Goal: Task Accomplishment & Management: Complete application form

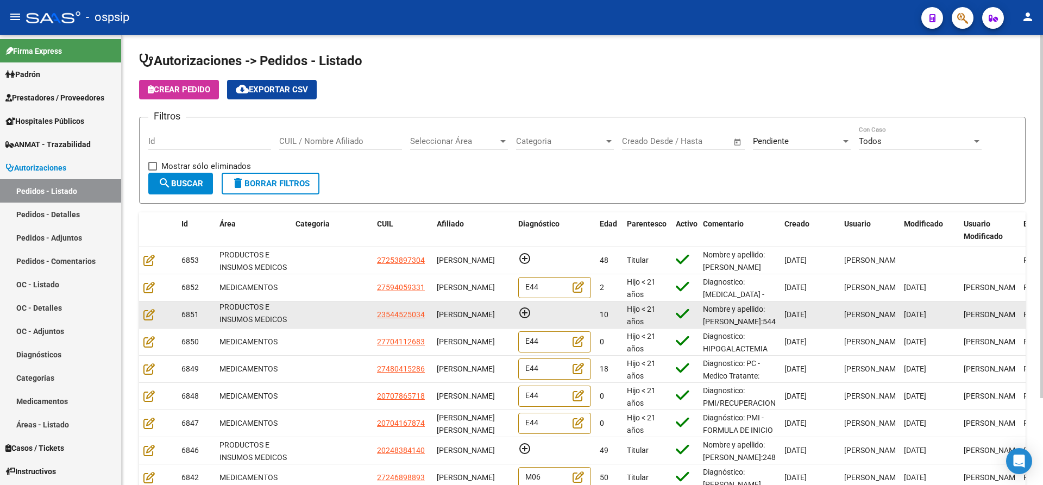
scroll to position [14, 0]
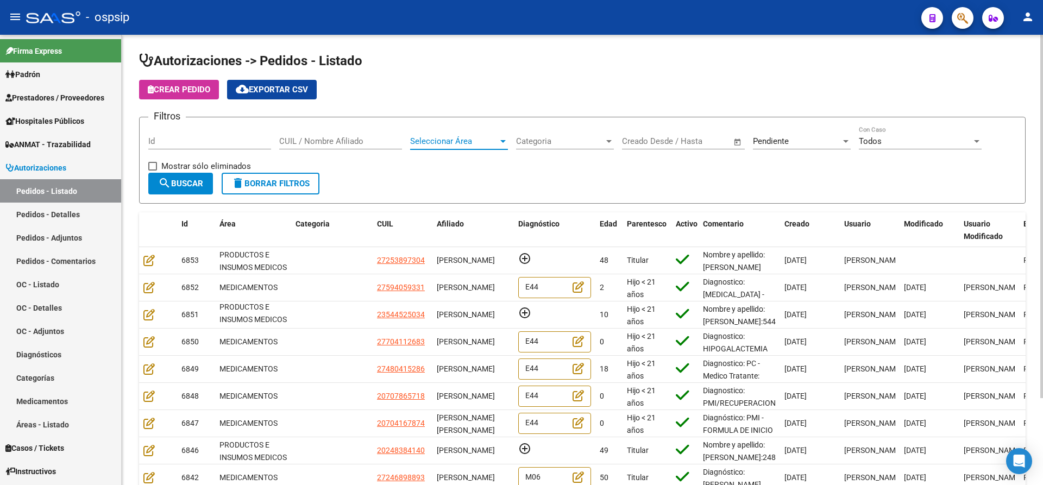
click at [505, 143] on div at bounding box center [503, 141] width 10 height 9
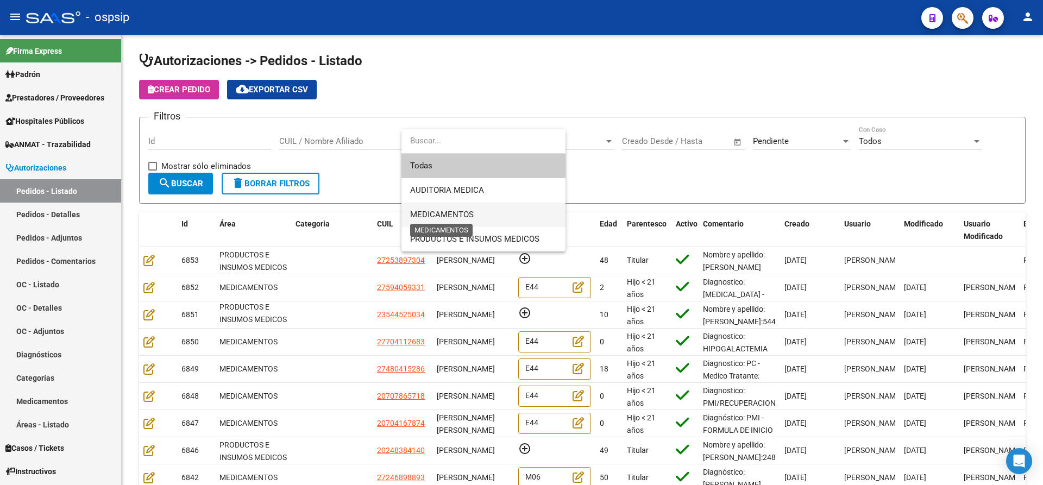
click at [463, 212] on span "MEDICAMENTOS" at bounding box center [442, 215] width 64 height 10
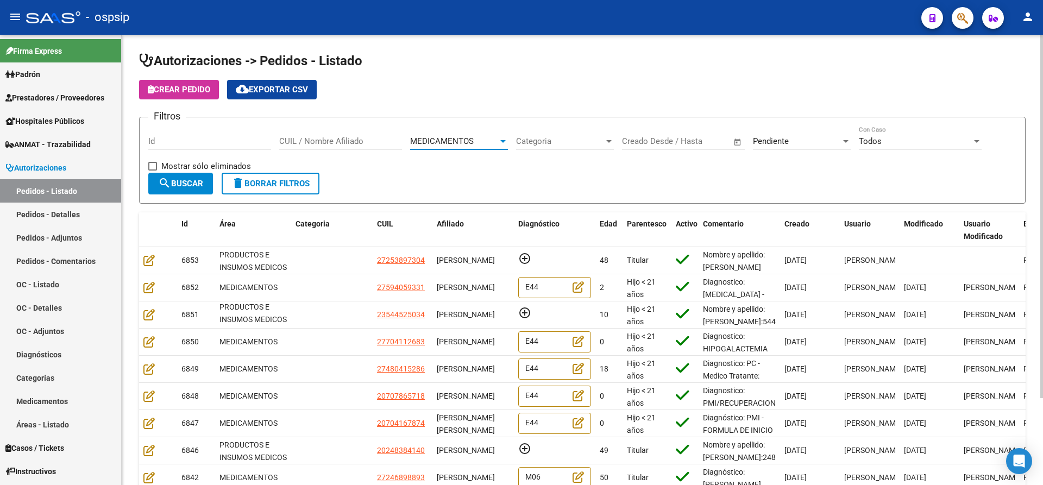
click at [190, 179] on span "search Buscar" at bounding box center [180, 184] width 45 height 10
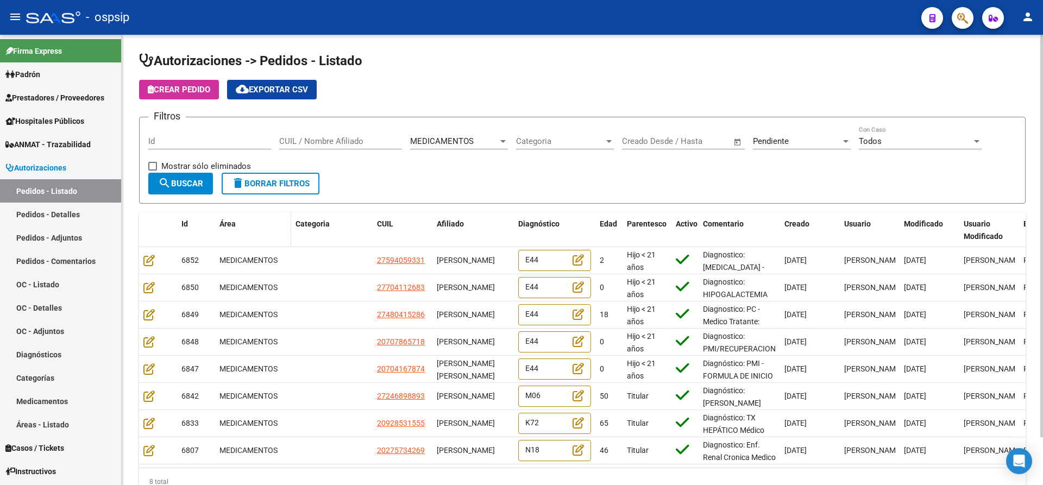
scroll to position [0, 0]
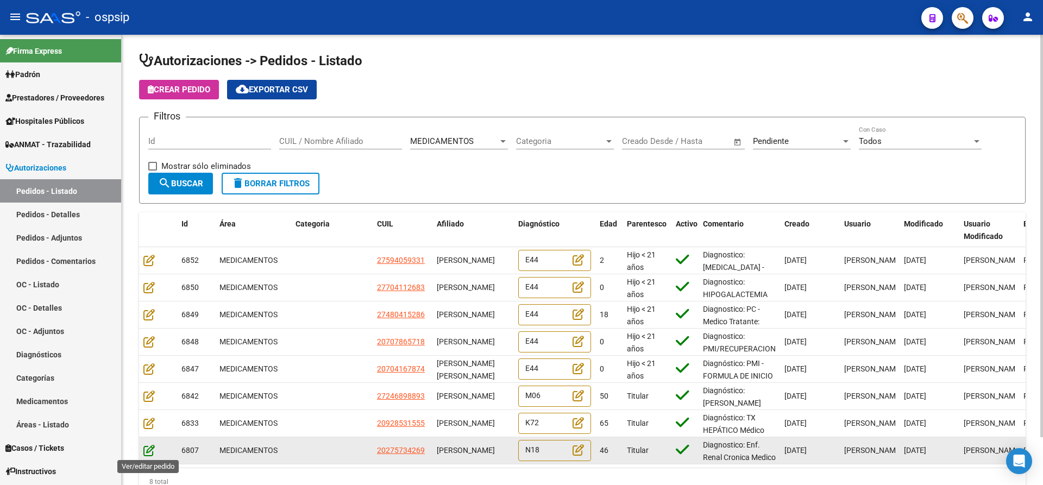
click at [147, 453] on icon at bounding box center [148, 451] width 11 height 12
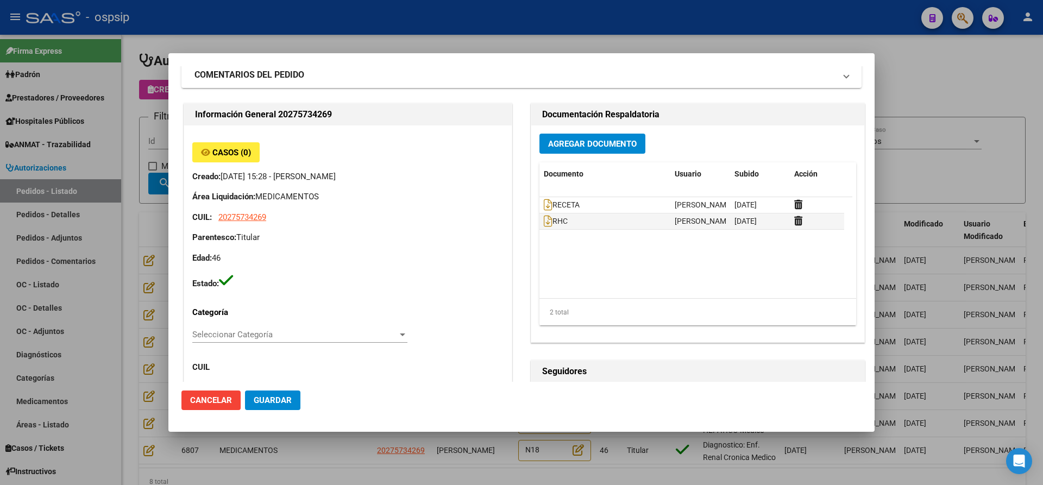
scroll to position [9, 0]
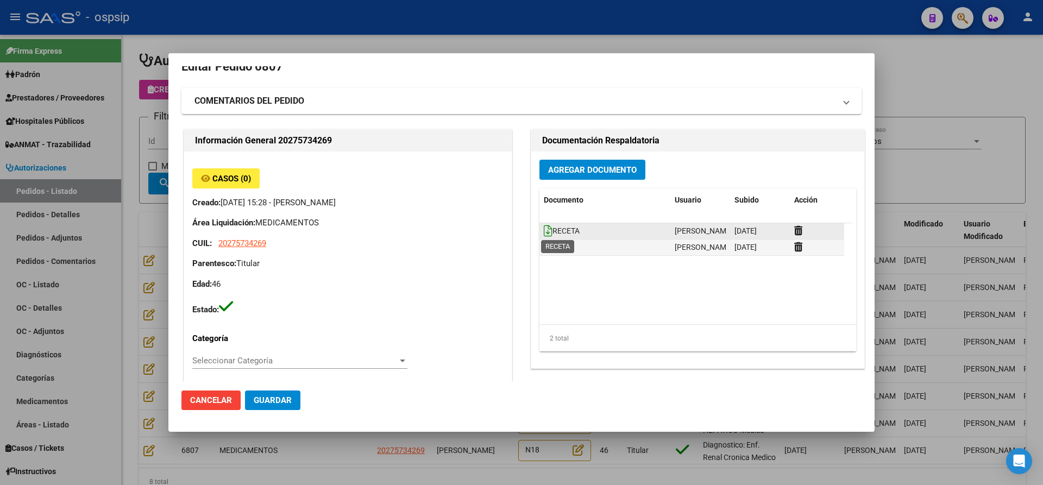
click at [544, 231] on icon at bounding box center [548, 231] width 9 height 12
click at [544, 246] on icon at bounding box center [548, 247] width 9 height 12
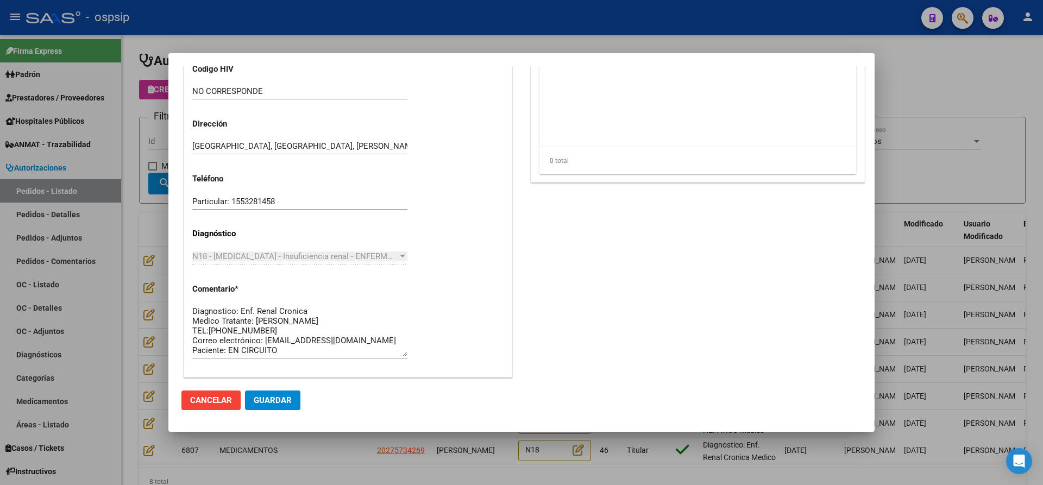
scroll to position [716, 0]
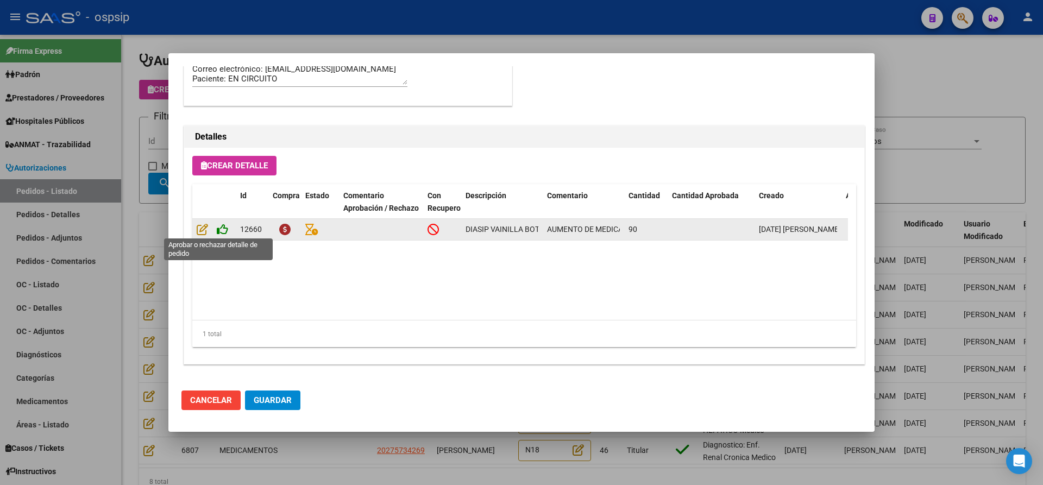
click at [222, 229] on icon at bounding box center [222, 229] width 11 height 12
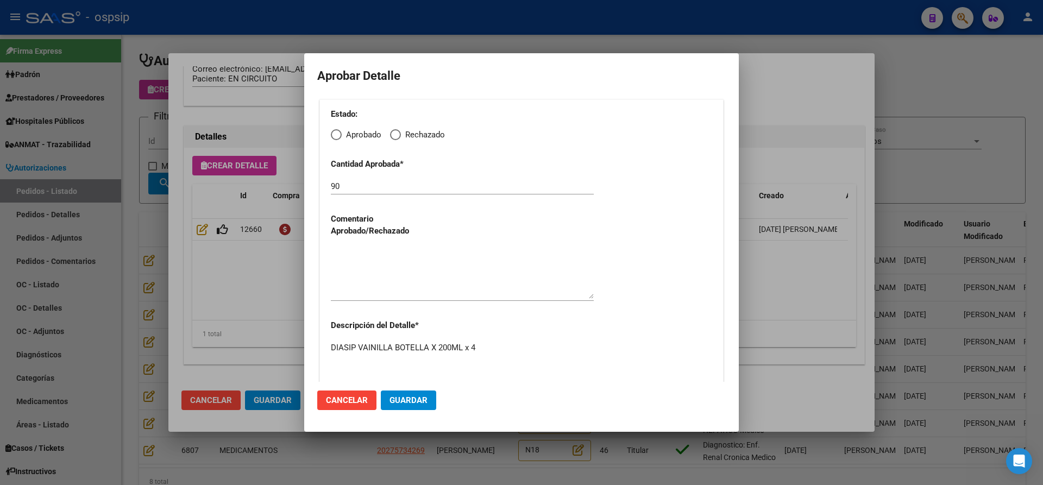
click at [334, 135] on span "Elija una opción" at bounding box center [336, 134] width 11 height 11
click at [334, 135] on input "Aprobado" at bounding box center [336, 134] width 11 height 11
radio input "true"
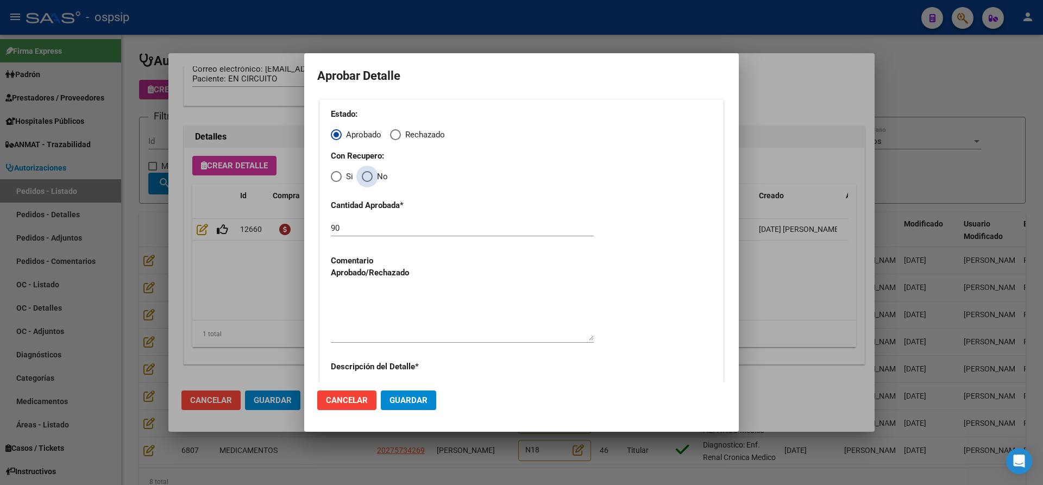
click at [366, 182] on span "Elija una opción" at bounding box center [367, 176] width 11 height 11
click at [366, 182] on input "No" at bounding box center [367, 176] width 11 height 11
radio input "true"
click at [405, 309] on textarea at bounding box center [462, 315] width 263 height 51
click at [401, 408] on button "Guardar" at bounding box center [408, 401] width 55 height 20
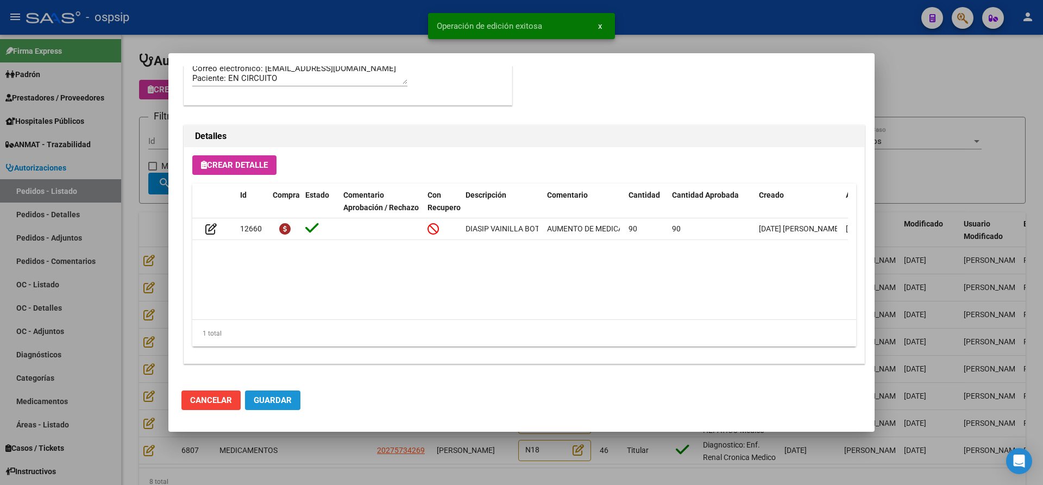
click at [279, 403] on span "Guardar" at bounding box center [273, 401] width 38 height 10
click at [341, 464] on div at bounding box center [521, 242] width 1043 height 485
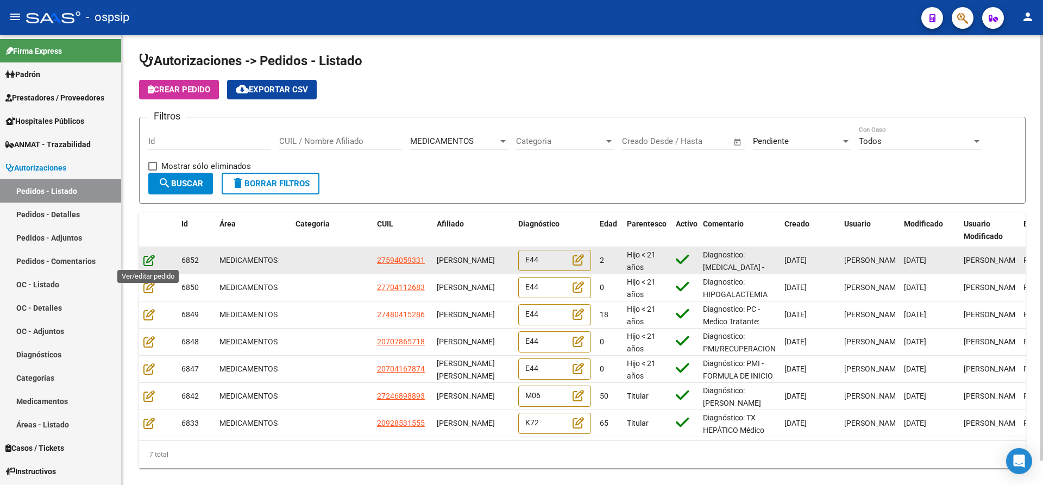
click at [148, 261] on icon at bounding box center [148, 260] width 11 height 12
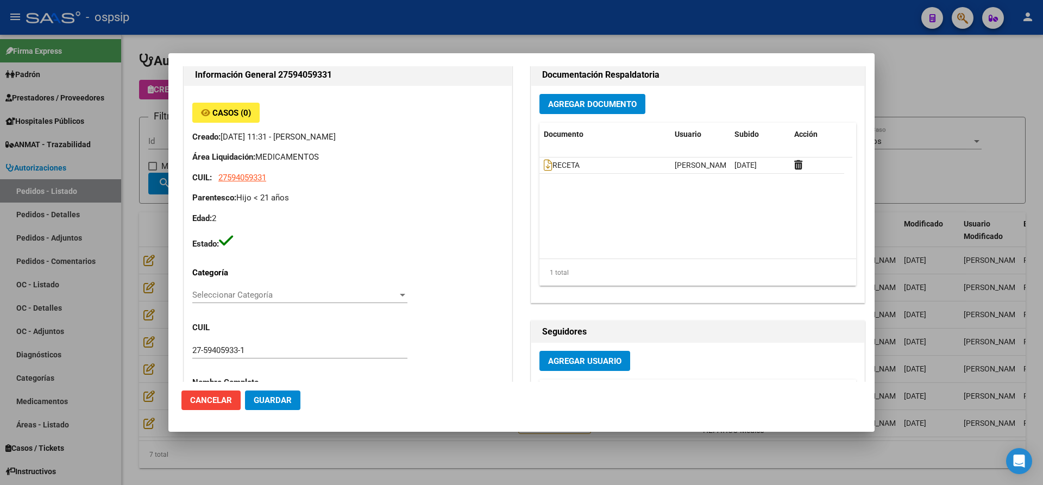
scroll to position [9, 0]
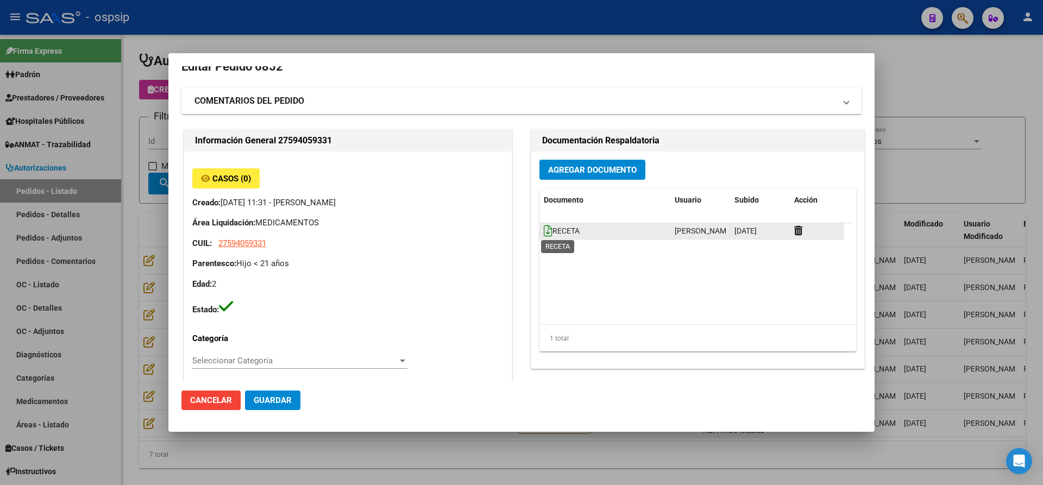
click at [544, 231] on icon at bounding box center [548, 231] width 9 height 12
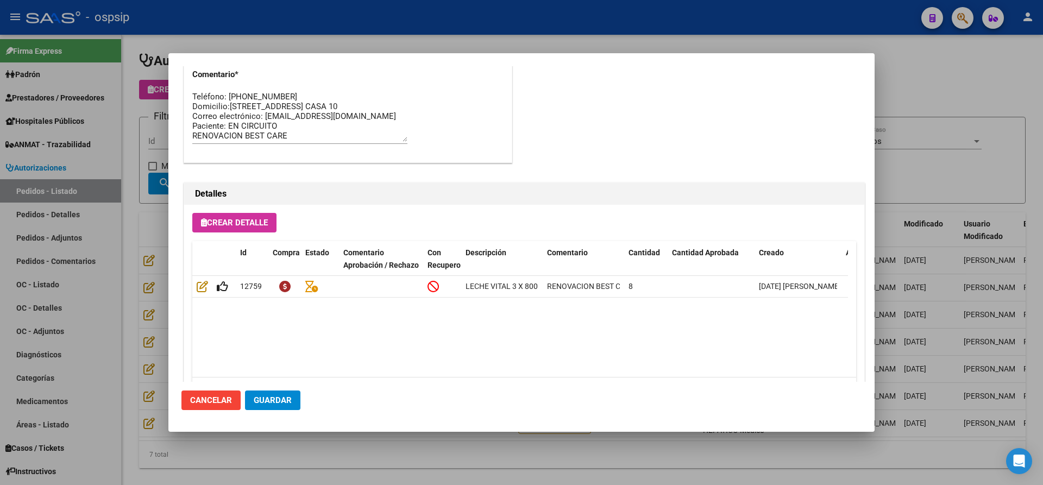
scroll to position [661, 0]
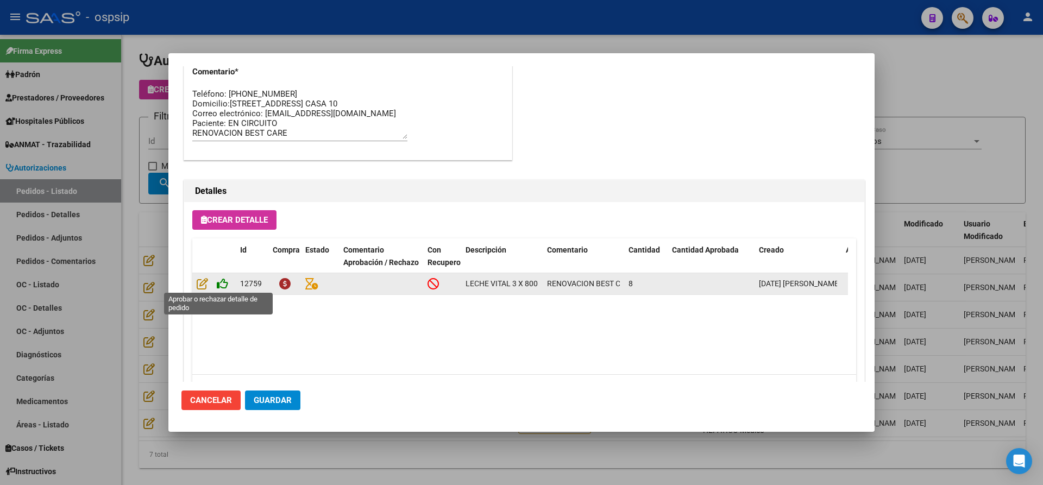
click at [222, 286] on icon at bounding box center [222, 284] width 11 height 12
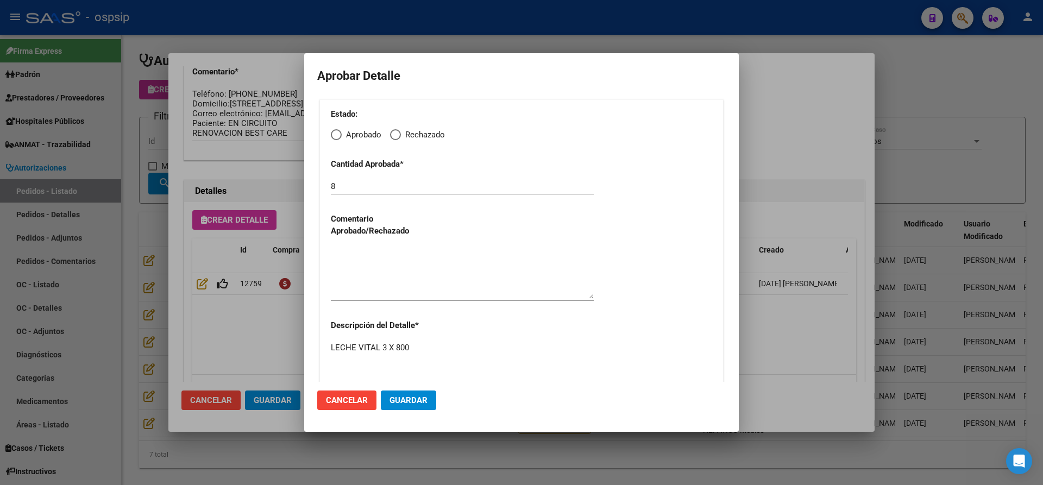
click at [338, 135] on span "Elija una opción" at bounding box center [336, 134] width 11 height 11
click at [338, 135] on input "Aprobado" at bounding box center [336, 134] width 11 height 11
radio input "true"
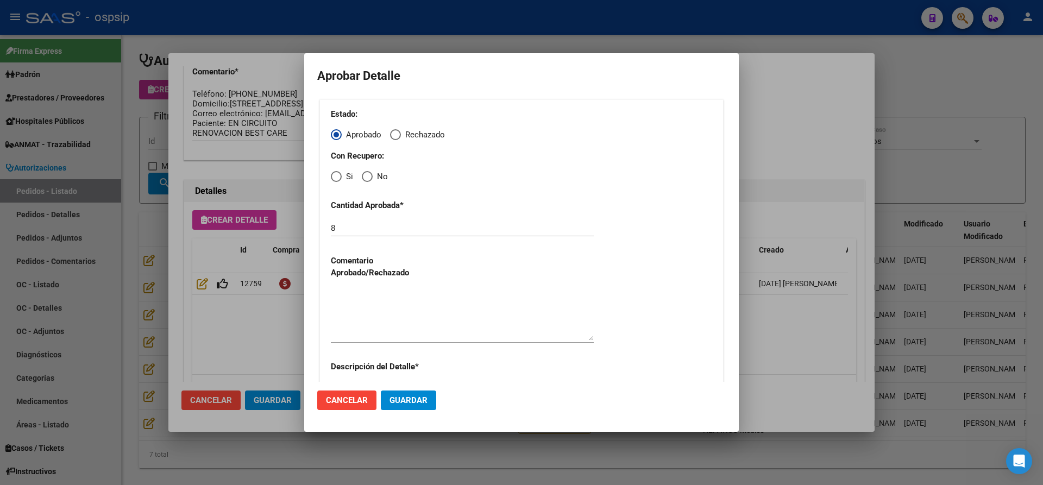
click at [367, 177] on span "Elija una opción" at bounding box center [367, 177] width 0 height 0
click at [367, 177] on input "No" at bounding box center [367, 176] width 11 height 11
radio input "true"
click at [354, 228] on input "8" at bounding box center [462, 228] width 263 height 10
type input "6"
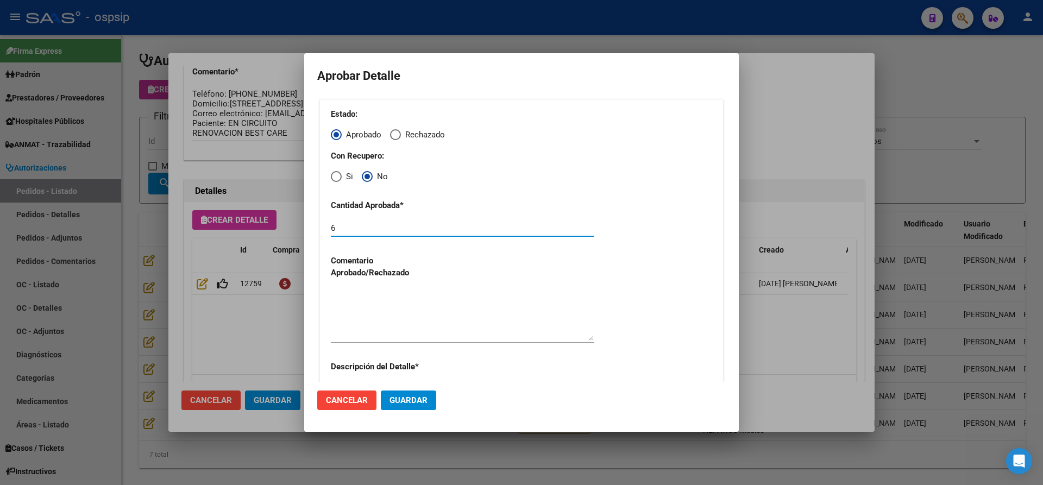
click at [404, 393] on button "Guardar" at bounding box center [408, 401] width 55 height 20
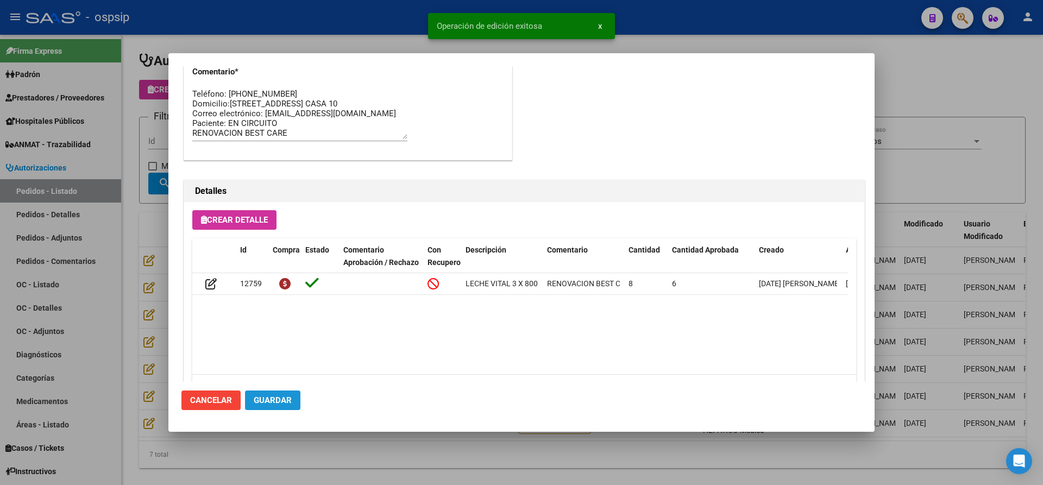
click at [277, 402] on span "Guardar" at bounding box center [273, 401] width 38 height 10
click at [312, 461] on div at bounding box center [521, 242] width 1043 height 485
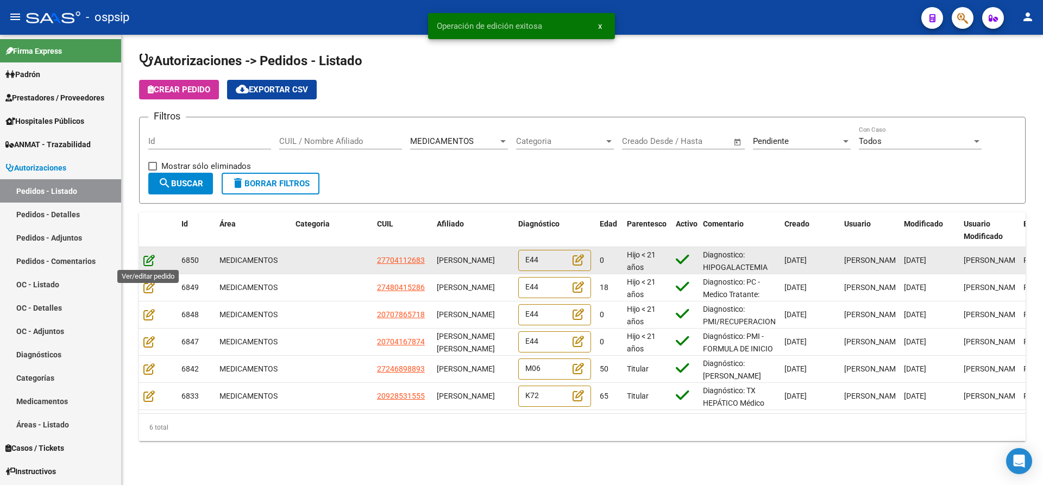
click at [147, 258] on icon at bounding box center [148, 260] width 11 height 12
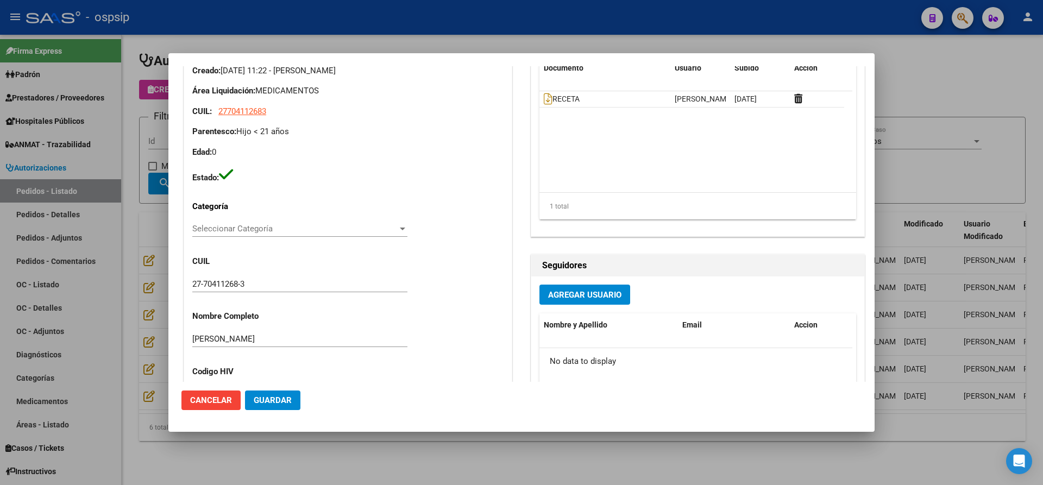
scroll to position [109, 0]
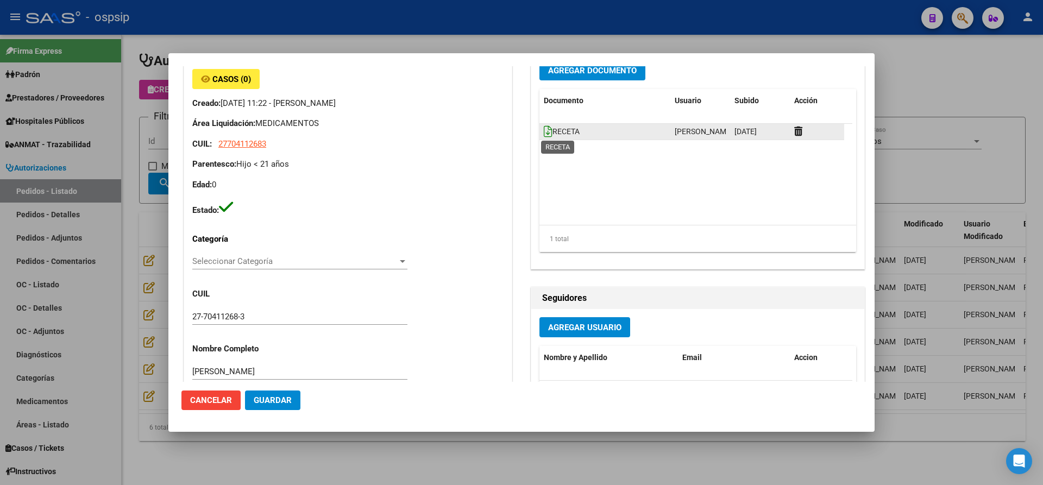
click at [544, 130] on icon at bounding box center [548, 132] width 9 height 12
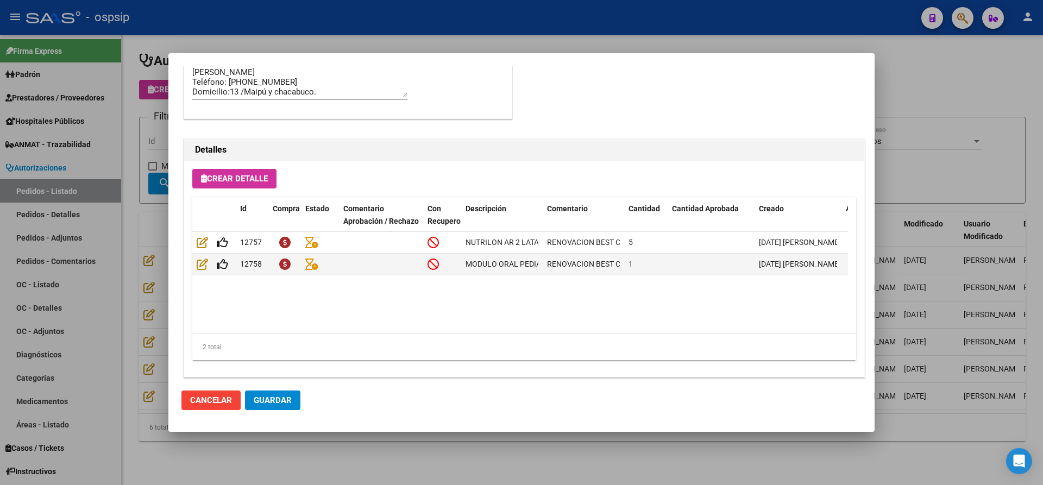
scroll to position [716, 0]
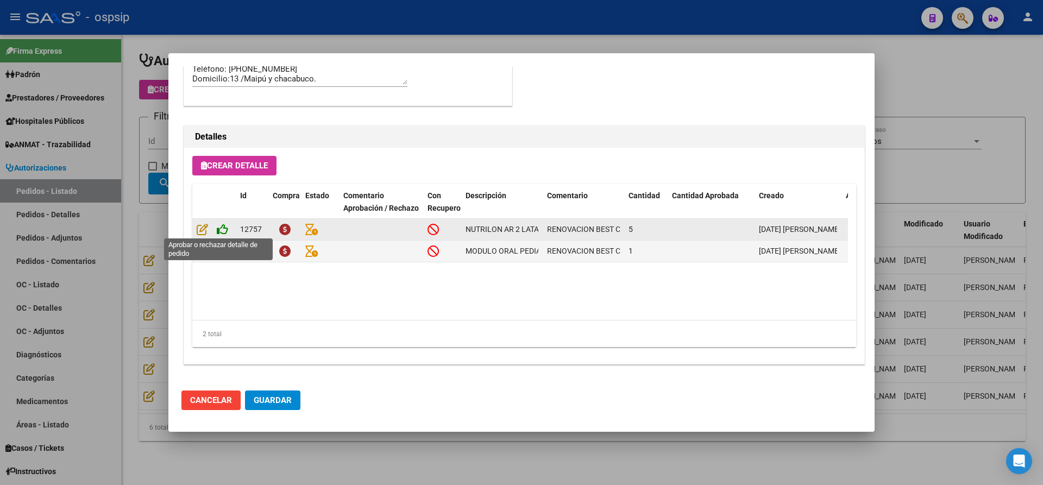
click at [220, 232] on icon at bounding box center [222, 229] width 11 height 12
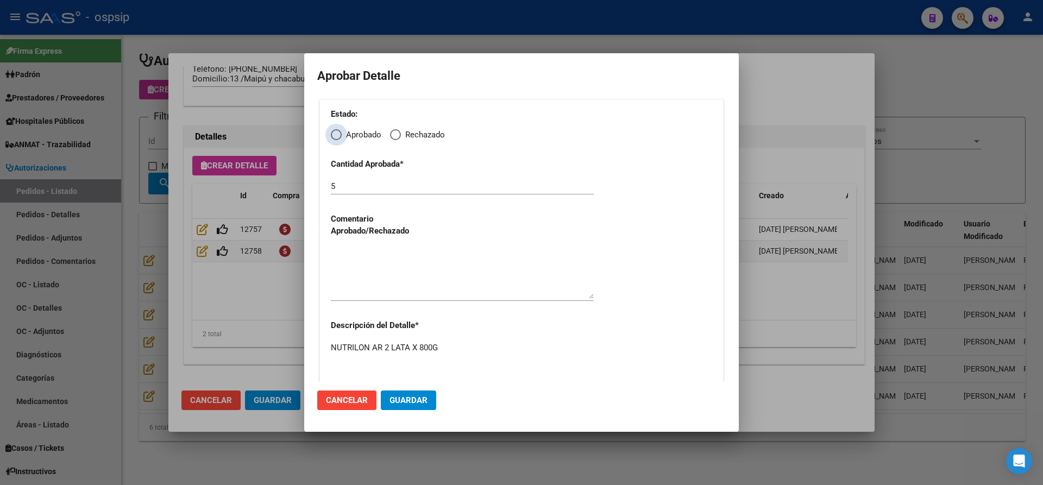
click at [337, 130] on span "Elija una opción" at bounding box center [336, 134] width 11 height 11
click at [337, 130] on input "Aprobado" at bounding box center [336, 134] width 11 height 11
radio input "true"
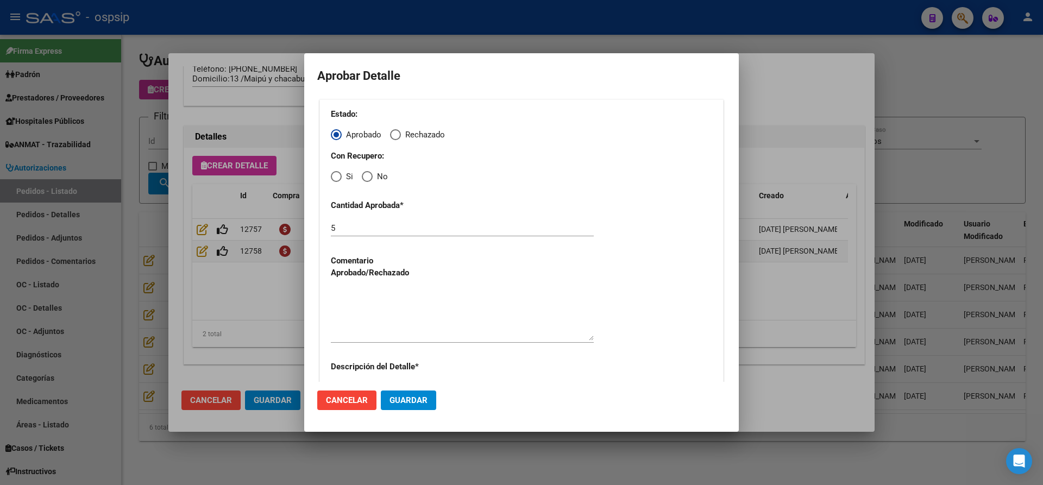
click at [376, 180] on span "No" at bounding box center [380, 177] width 15 height 12
click at [373, 180] on input "No" at bounding box center [367, 176] width 11 height 11
radio input "true"
click at [424, 316] on textarea at bounding box center [462, 315] width 263 height 51
click at [424, 404] on span "Guardar" at bounding box center [409, 401] width 38 height 10
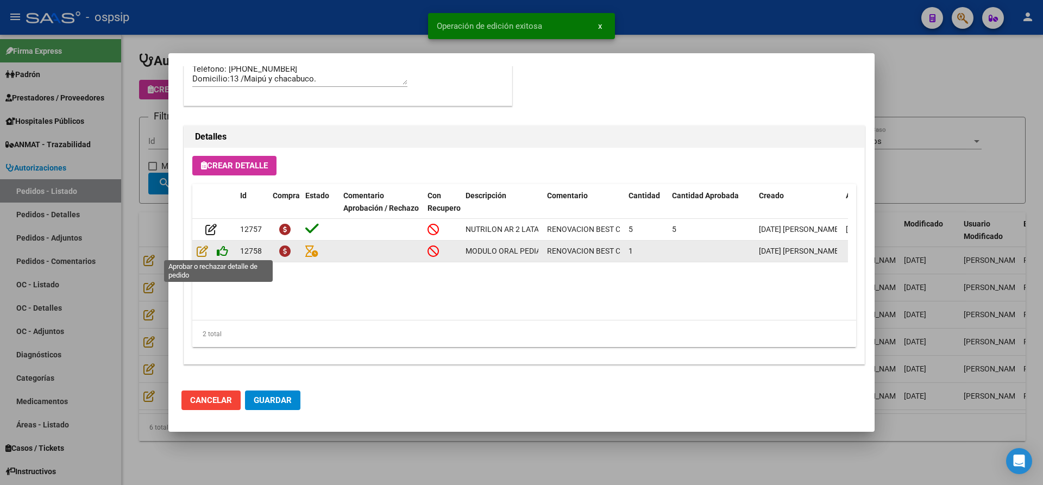
click at [224, 248] on icon at bounding box center [222, 251] width 11 height 12
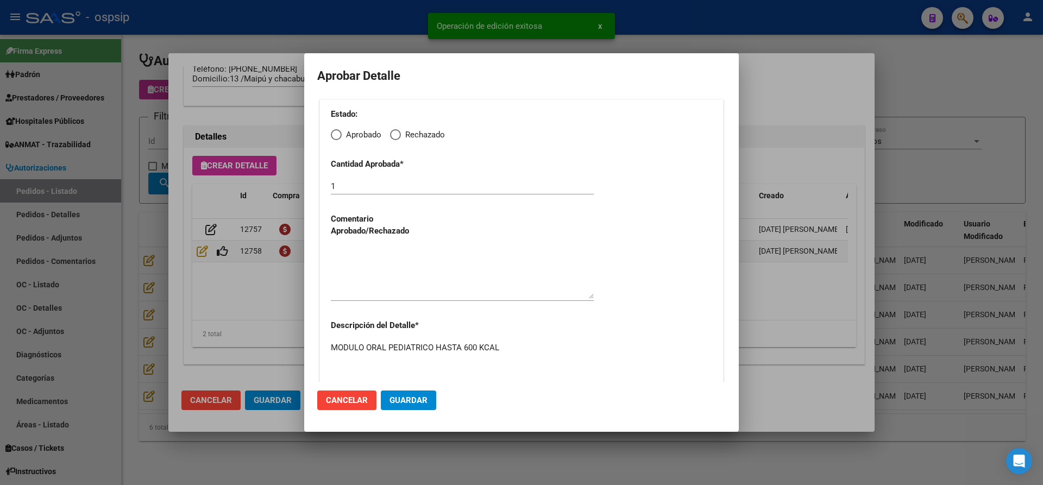
click at [339, 133] on span "Elija una opción" at bounding box center [336, 134] width 11 height 11
click at [339, 133] on input "Aprobado" at bounding box center [336, 134] width 11 height 11
radio input "true"
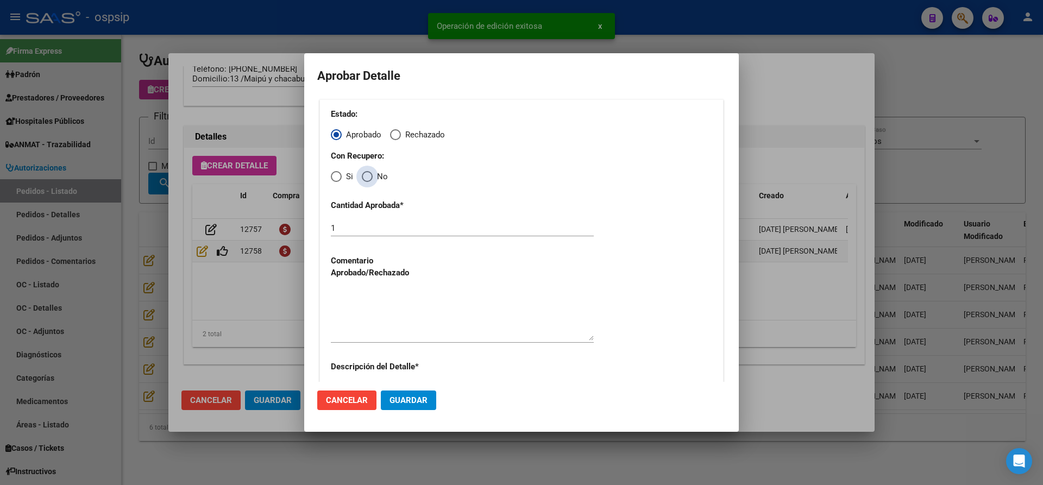
click at [372, 176] on span "Elija una opción" at bounding box center [367, 176] width 11 height 11
click at [372, 176] on input "No" at bounding box center [367, 176] width 11 height 11
radio input "true"
click at [406, 322] on textarea at bounding box center [462, 315] width 263 height 51
click at [415, 399] on span "Guardar" at bounding box center [409, 401] width 38 height 10
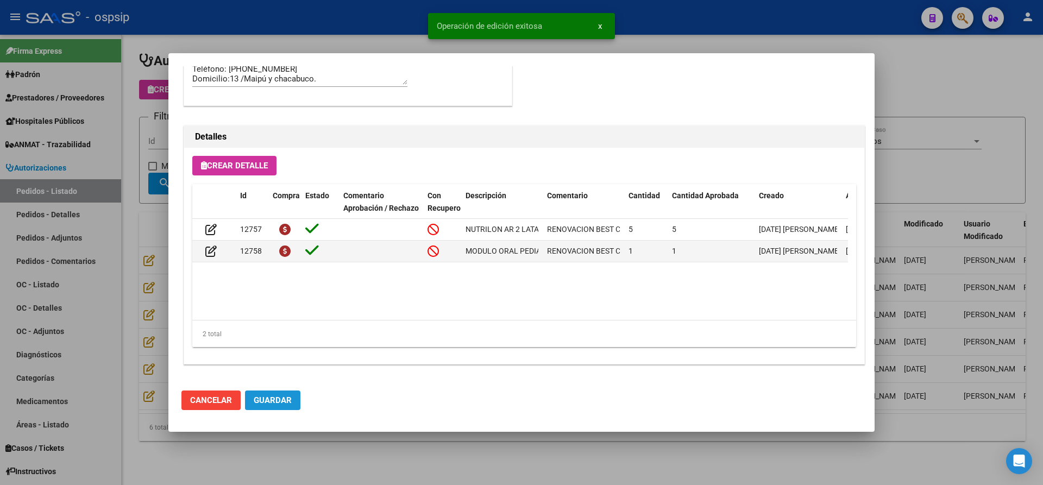
click at [276, 395] on button "Guardar" at bounding box center [272, 401] width 55 height 20
click at [352, 473] on div at bounding box center [521, 242] width 1043 height 485
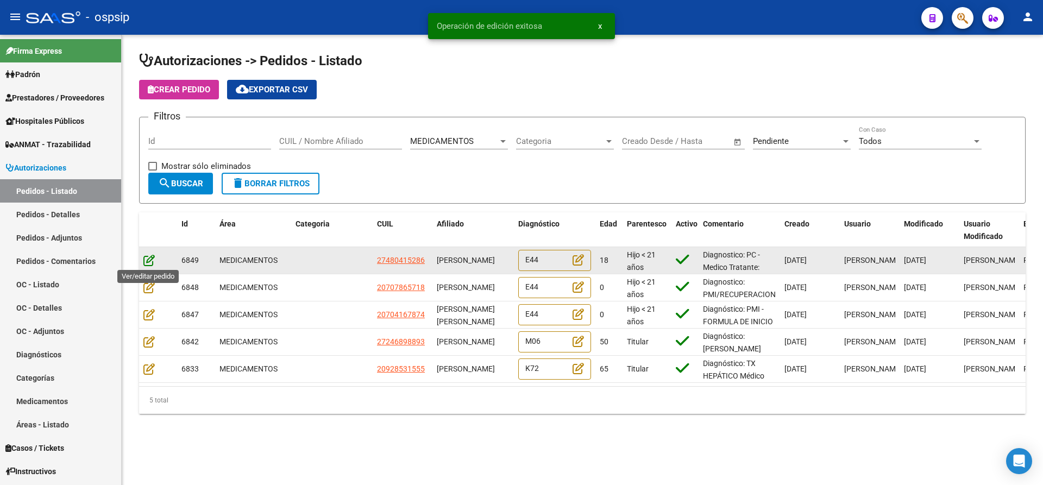
click at [146, 260] on icon at bounding box center [148, 260] width 11 height 12
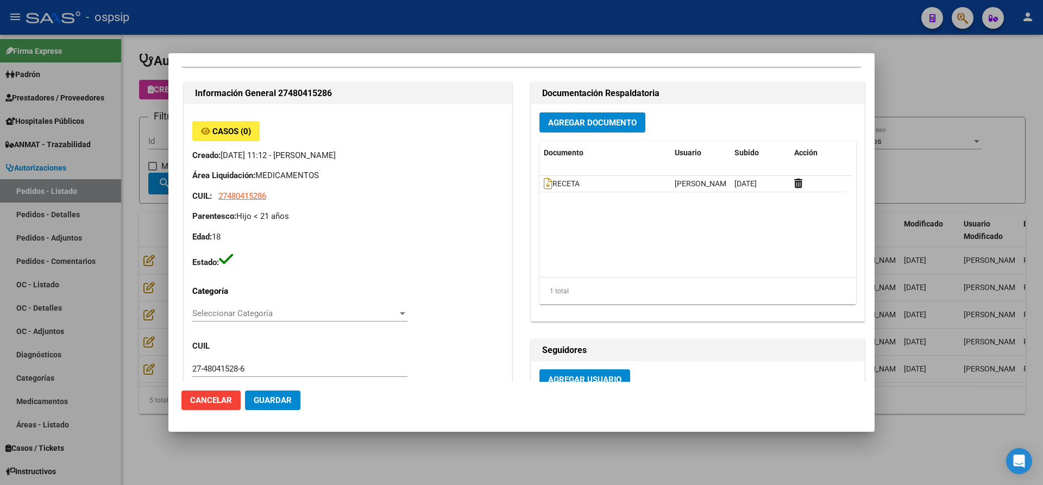
scroll to position [0, 0]
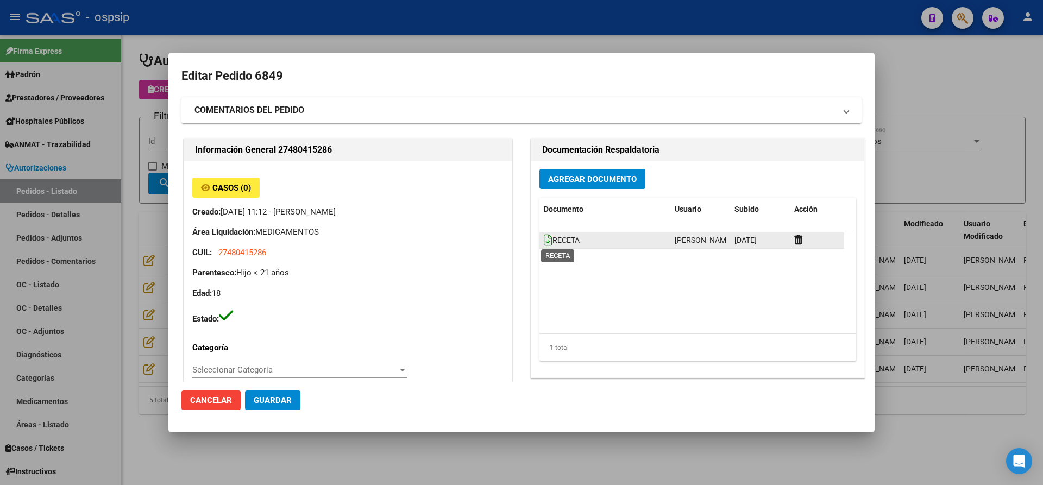
click at [544, 235] on icon at bounding box center [548, 240] width 9 height 12
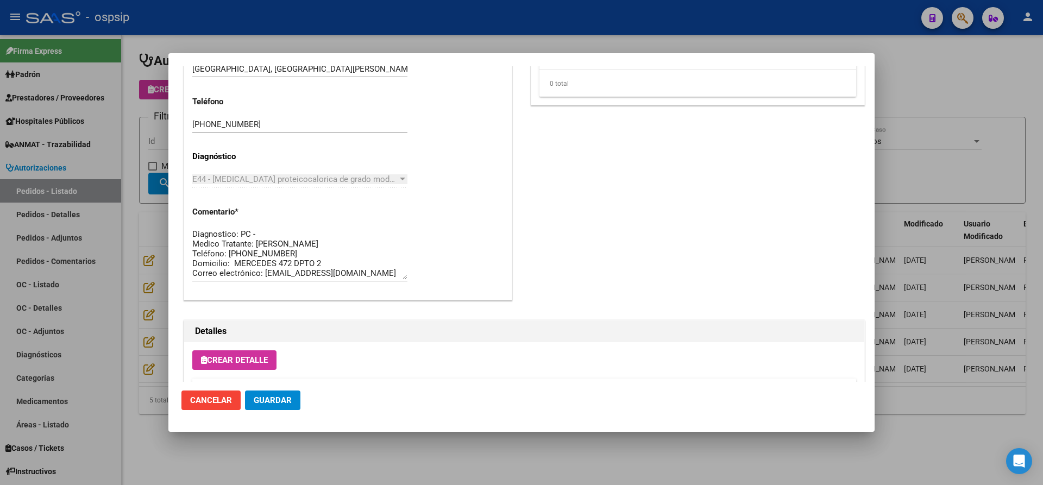
scroll to position [716, 0]
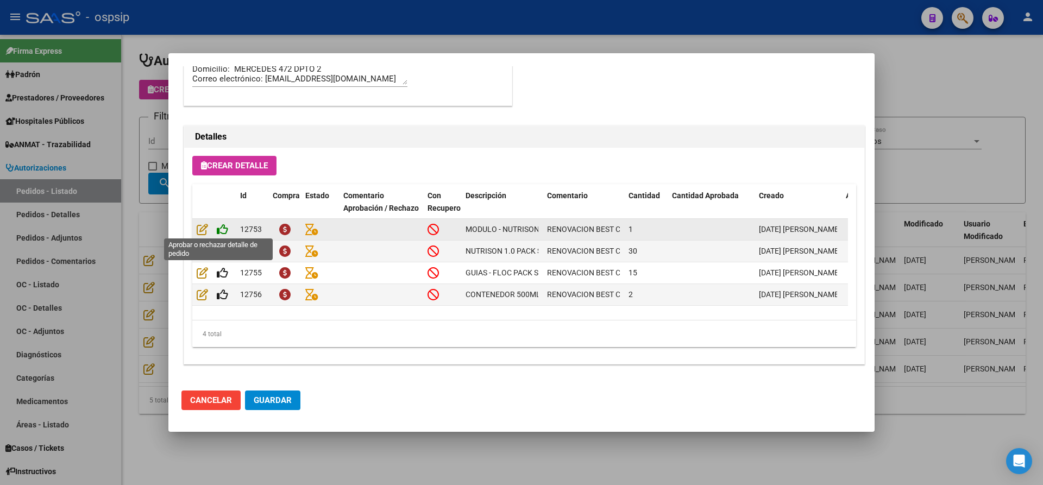
click at [219, 228] on icon at bounding box center [222, 229] width 11 height 12
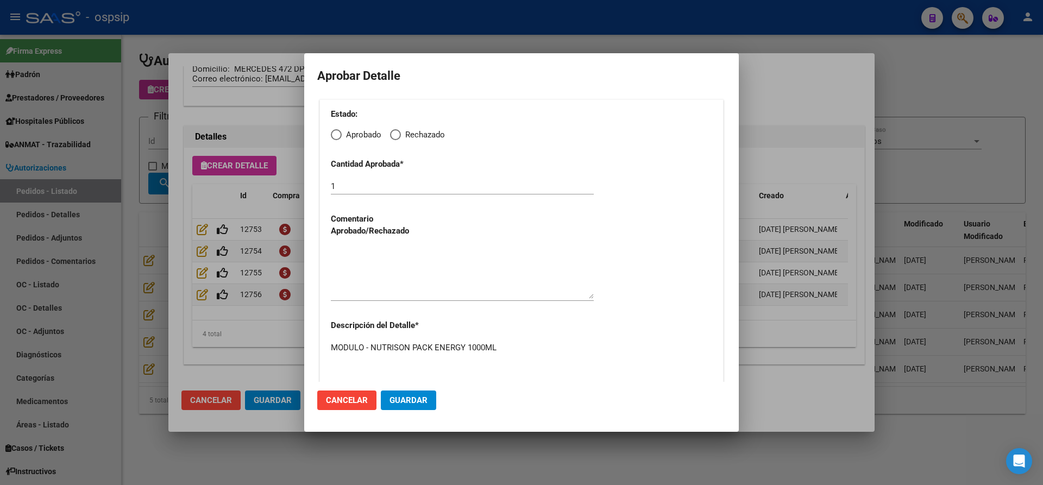
click at [336, 135] on span "Elija una opción" at bounding box center [336, 135] width 0 height 0
click at [336, 135] on input "Aprobado" at bounding box center [336, 134] width 11 height 11
radio input "true"
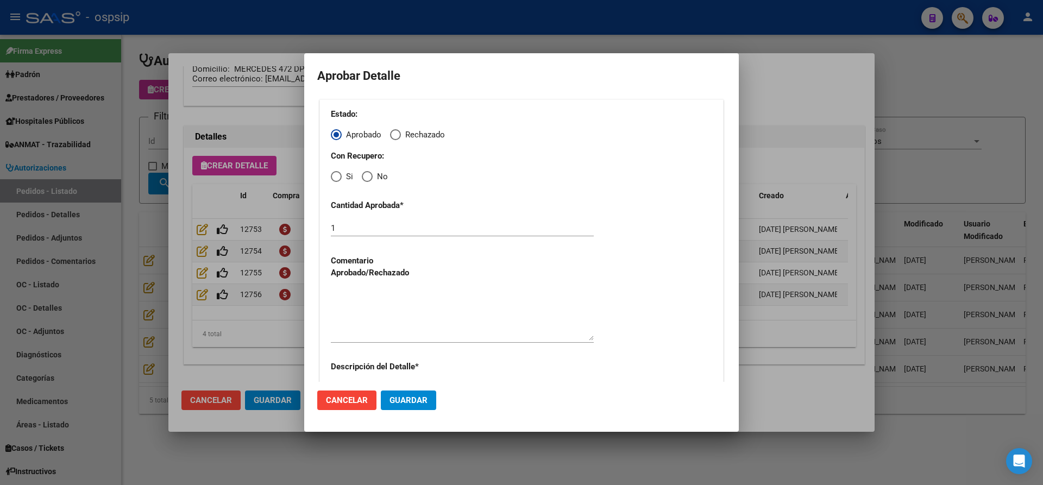
click at [371, 173] on span "Elija una opción" at bounding box center [367, 176] width 11 height 11
click at [371, 173] on input "No" at bounding box center [367, 176] width 11 height 11
radio input "true"
click at [385, 310] on textarea at bounding box center [462, 315] width 263 height 51
click at [408, 406] on button "Guardar" at bounding box center [408, 401] width 55 height 20
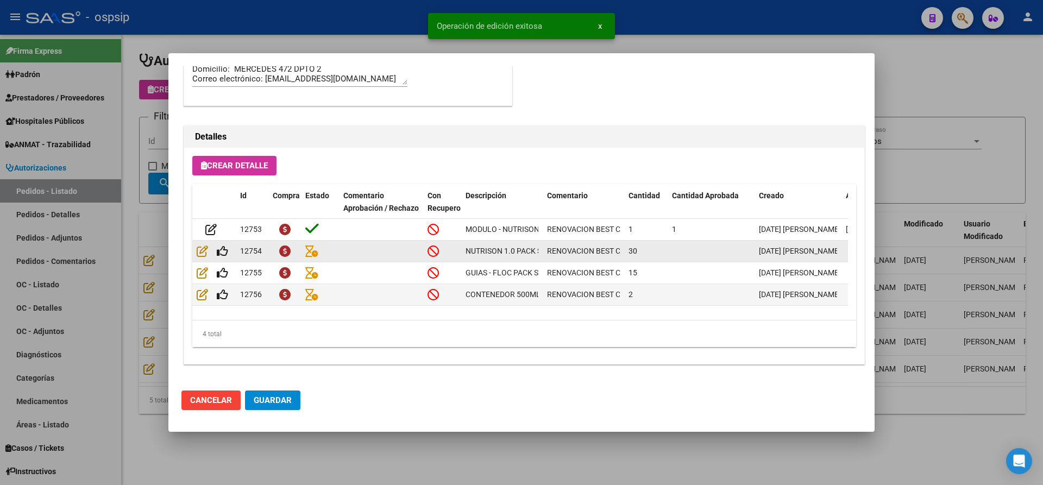
click at [228, 249] on div at bounding box center [214, 251] width 35 height 12
click at [227, 248] on icon at bounding box center [222, 251] width 11 height 12
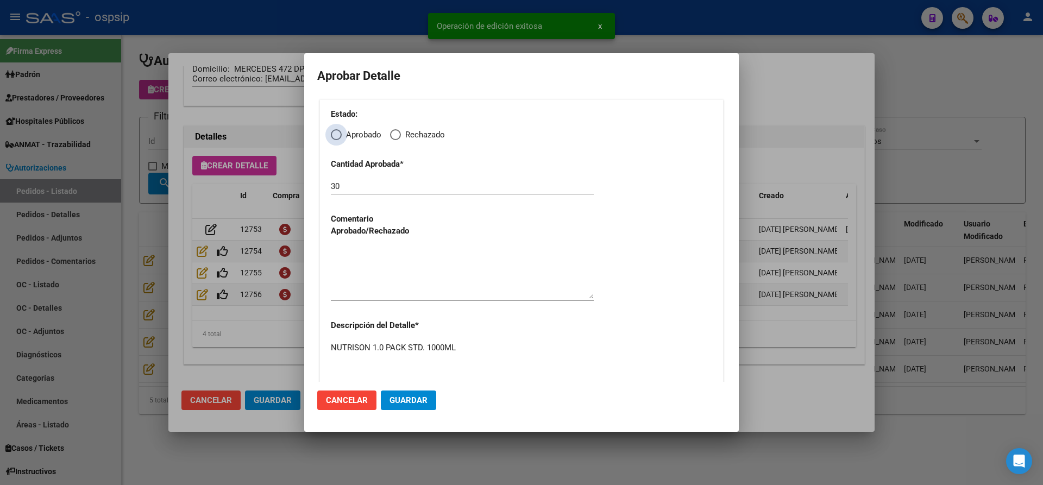
click at [336, 135] on span "Elija una opción" at bounding box center [336, 135] width 0 height 0
click at [336, 134] on input "Aprobado" at bounding box center [336, 134] width 11 height 11
radio input "true"
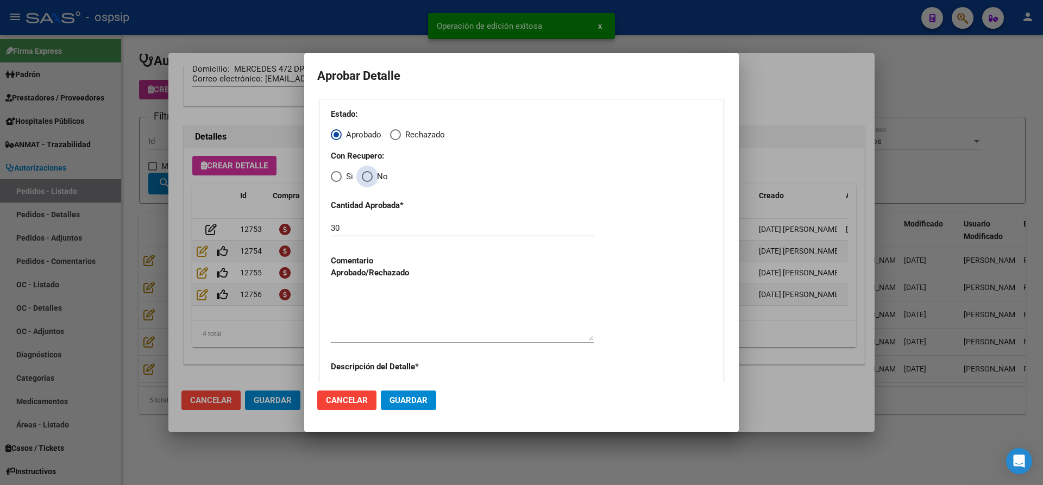
drag, startPoint x: 371, startPoint y: 175, endPoint x: 369, endPoint y: 181, distance: 6.4
click at [372, 175] on span "Elija una opción" at bounding box center [367, 176] width 11 height 11
click at [372, 175] on input "No" at bounding box center [367, 176] width 11 height 11
radio input "true"
click at [374, 312] on textarea at bounding box center [462, 315] width 263 height 51
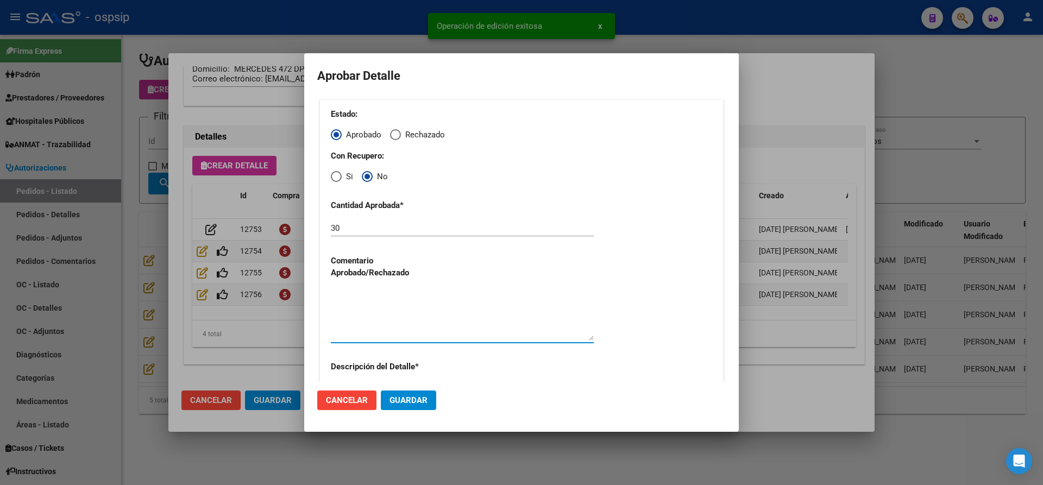
click at [391, 397] on span "Guardar" at bounding box center [409, 401] width 38 height 10
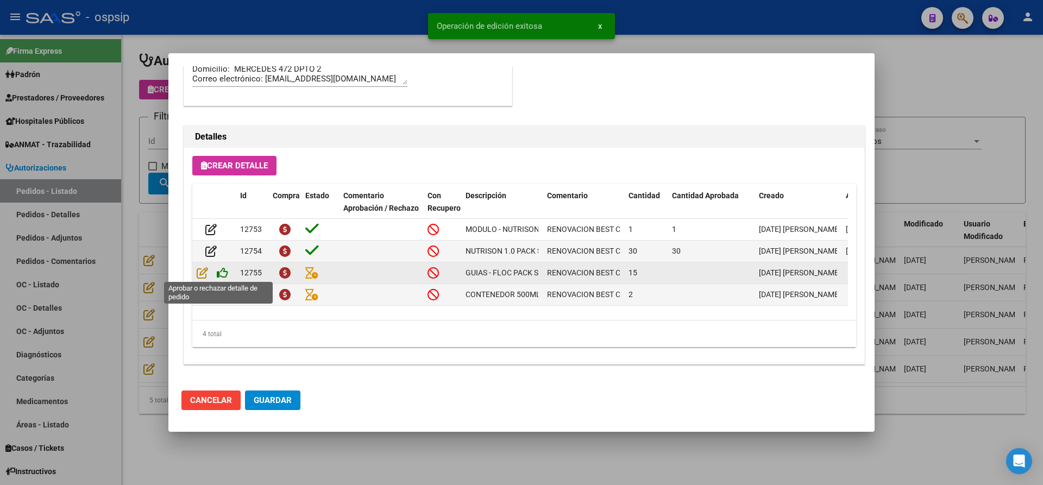
click at [225, 273] on icon at bounding box center [222, 273] width 11 height 12
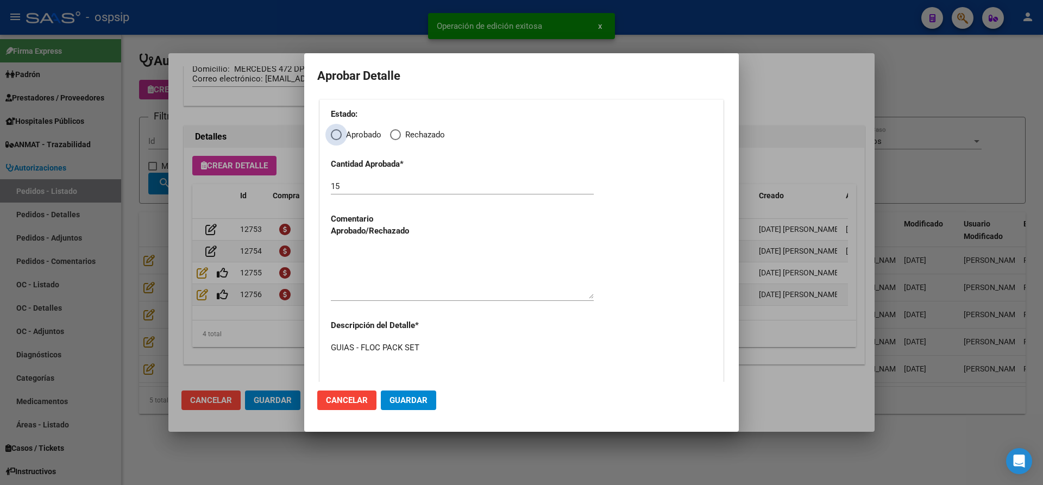
click at [339, 136] on span "Elija una opción" at bounding box center [336, 134] width 11 height 11
click at [339, 136] on input "Aprobado" at bounding box center [336, 134] width 11 height 11
radio input "true"
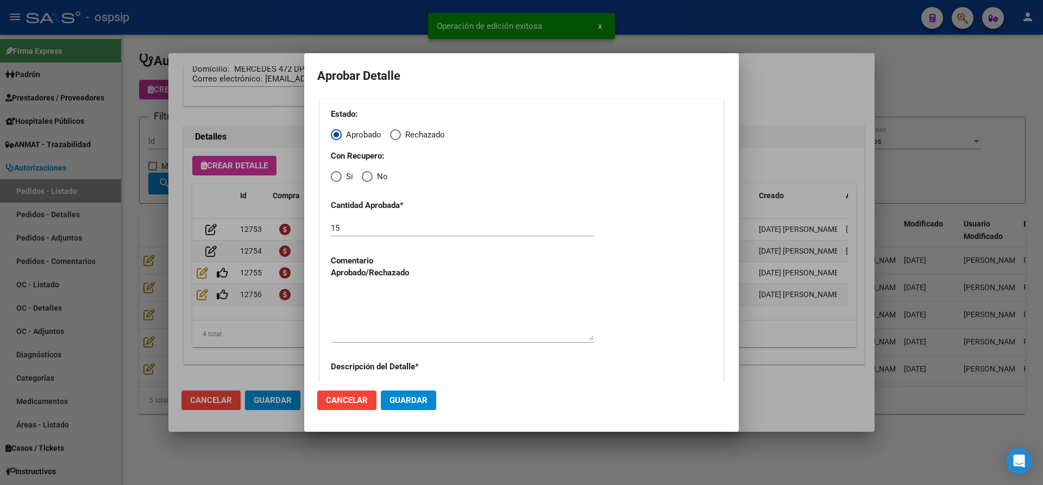
click at [368, 180] on span "Elija una opción" at bounding box center [367, 176] width 11 height 11
click at [368, 180] on input "No" at bounding box center [367, 176] width 11 height 11
radio input "true"
click at [383, 304] on textarea at bounding box center [462, 315] width 263 height 51
click at [398, 398] on span "Guardar" at bounding box center [409, 401] width 38 height 10
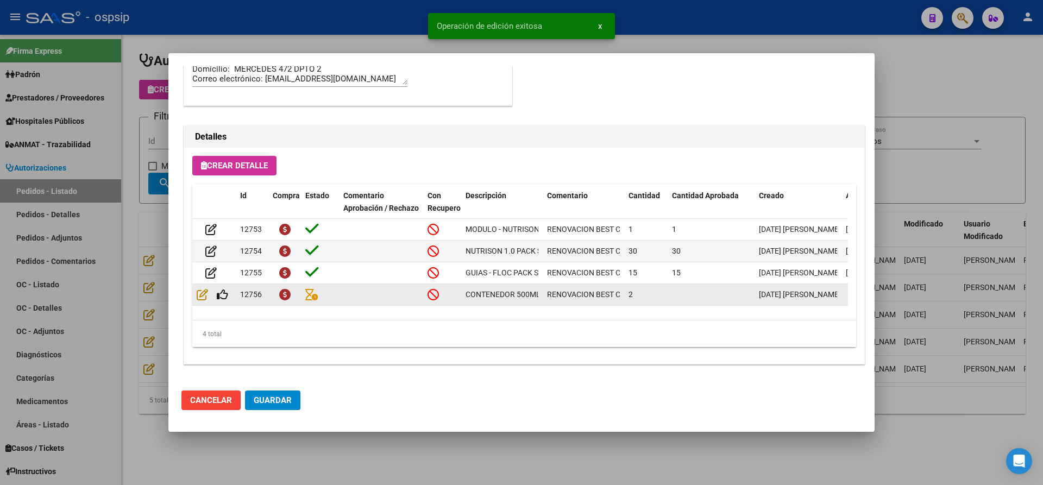
click at [231, 293] on div at bounding box center [214, 295] width 35 height 12
click at [223, 289] on icon at bounding box center [222, 295] width 11 height 12
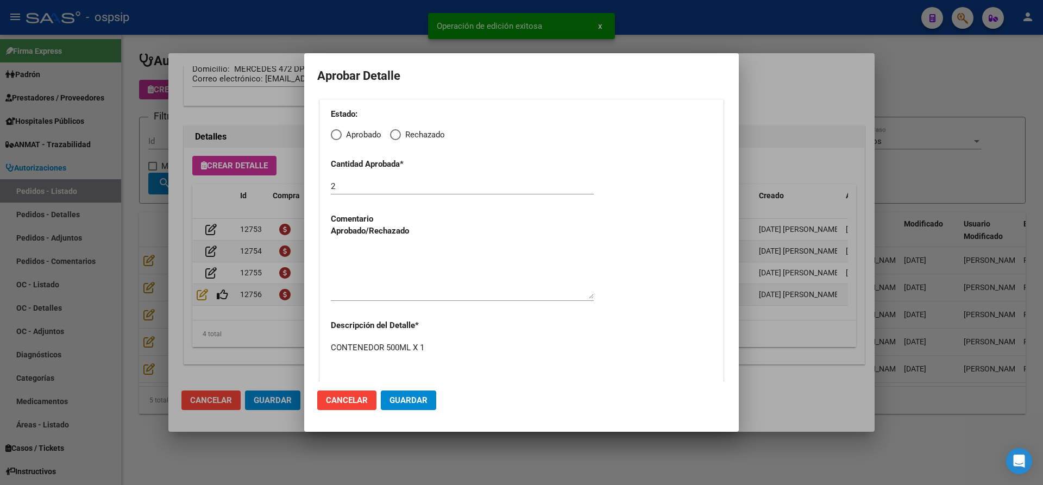
click at [337, 134] on span "Elija una opción" at bounding box center [336, 134] width 11 height 11
click at [337, 134] on input "Aprobado" at bounding box center [336, 134] width 11 height 11
radio input "true"
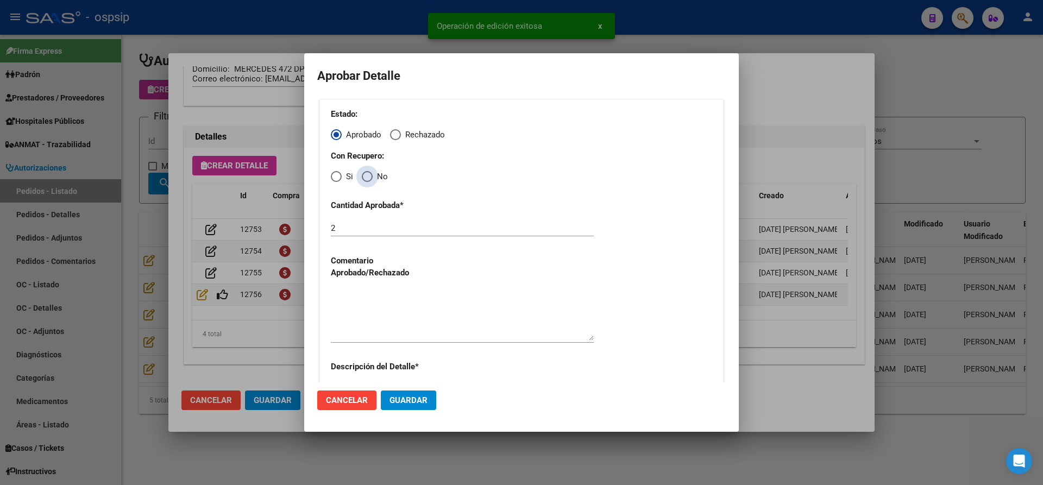
click at [368, 177] on span "Elija una opción" at bounding box center [367, 176] width 11 height 11
click at [368, 177] on input "No" at bounding box center [367, 176] width 11 height 11
radio input "true"
click at [389, 312] on textarea at bounding box center [462, 315] width 263 height 51
click at [419, 405] on span "Guardar" at bounding box center [409, 401] width 38 height 10
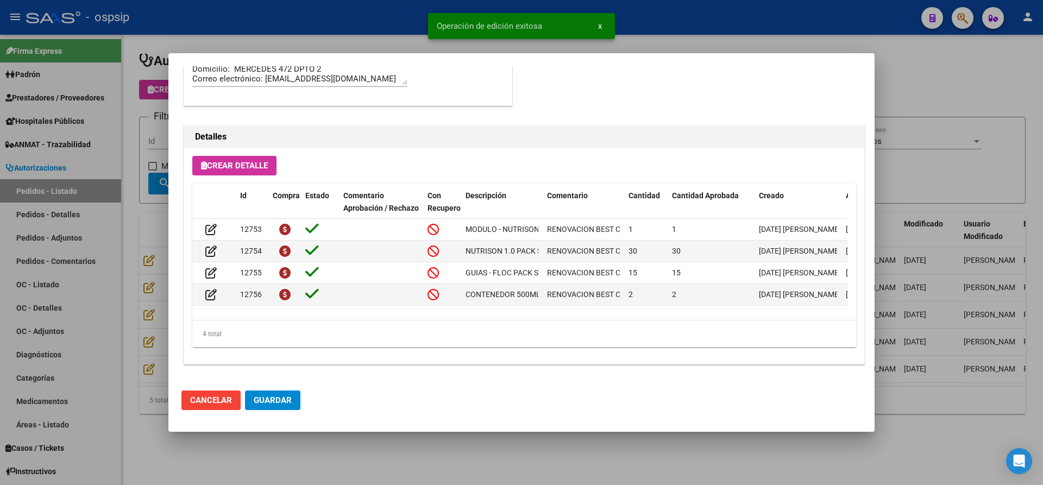
click at [275, 405] on button "Guardar" at bounding box center [272, 401] width 55 height 20
click at [291, 465] on div at bounding box center [521, 242] width 1043 height 485
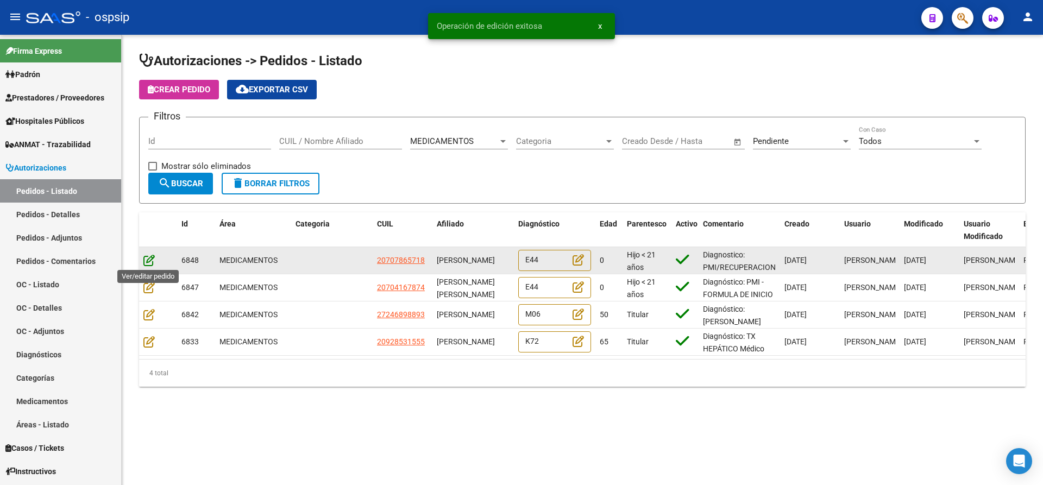
click at [149, 256] on icon at bounding box center [148, 260] width 11 height 12
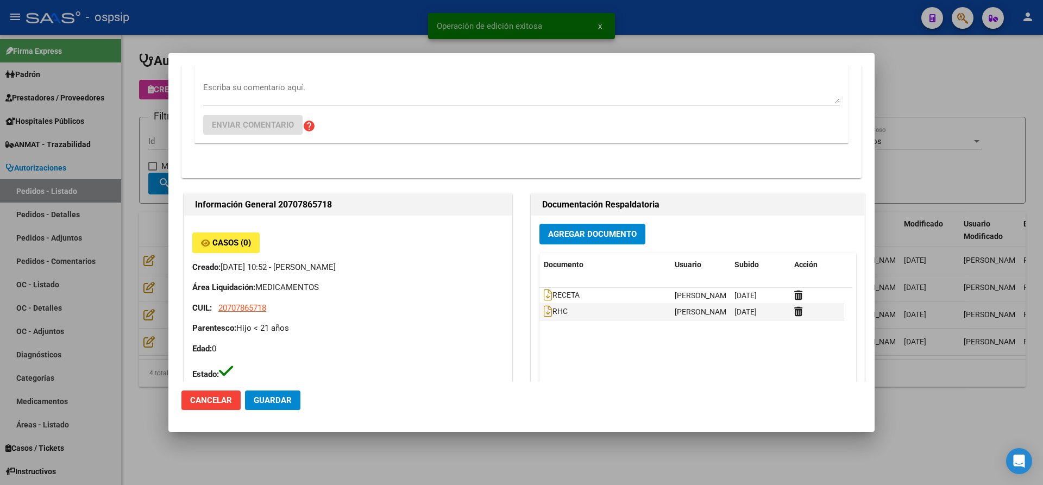
scroll to position [272, 0]
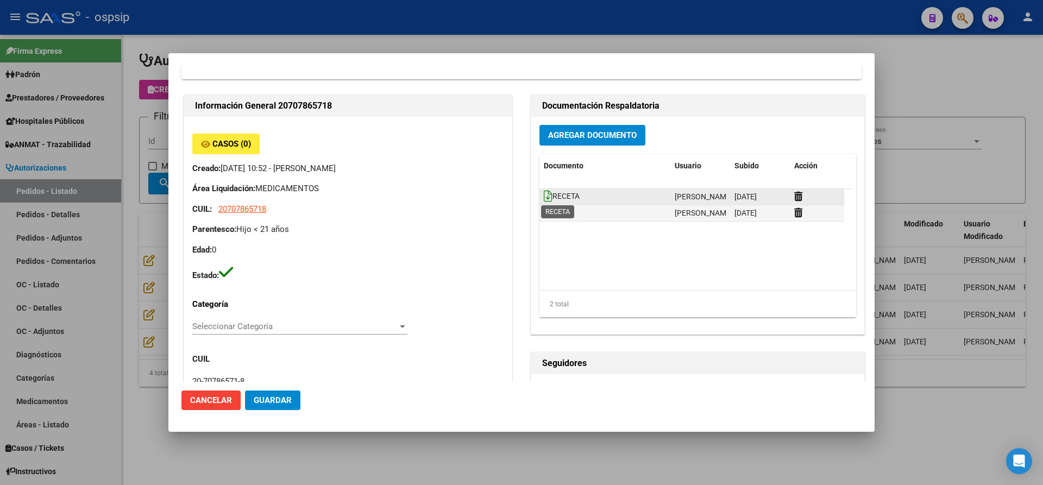
click at [547, 193] on icon at bounding box center [548, 196] width 9 height 12
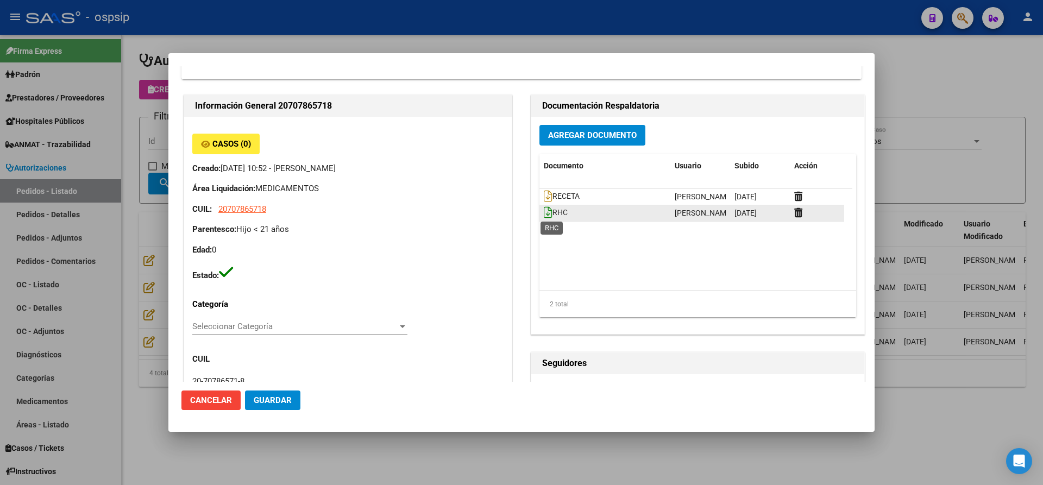
click at [546, 211] on icon at bounding box center [548, 212] width 9 height 12
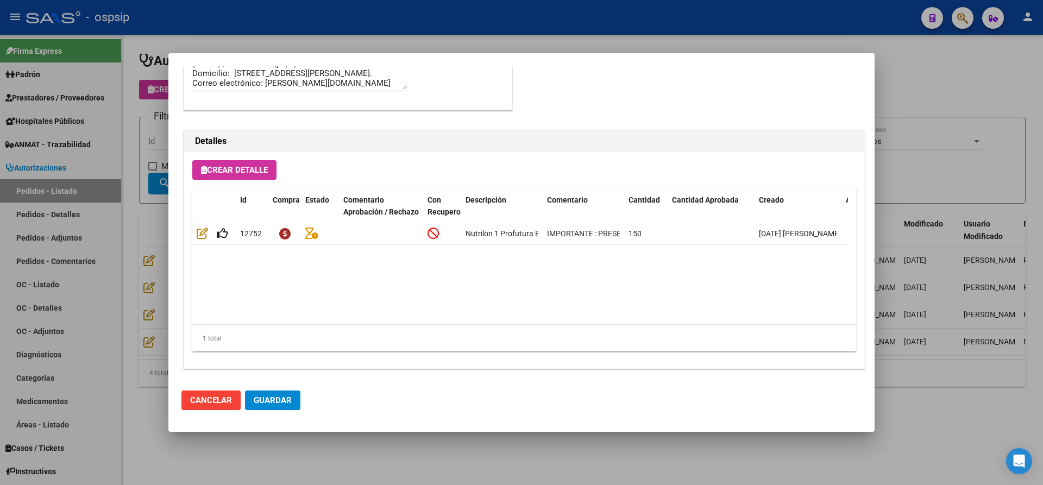
scroll to position [944, 0]
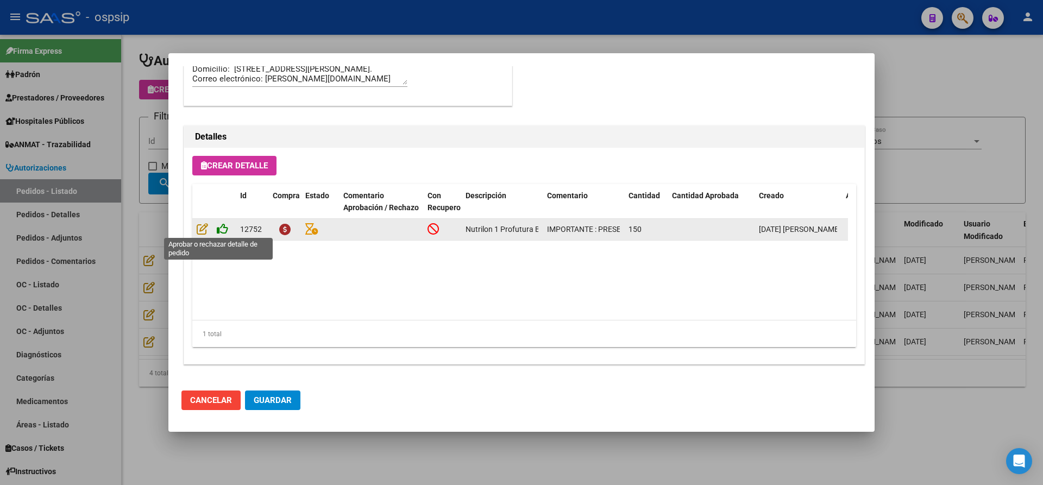
click at [225, 232] on icon at bounding box center [222, 229] width 11 height 12
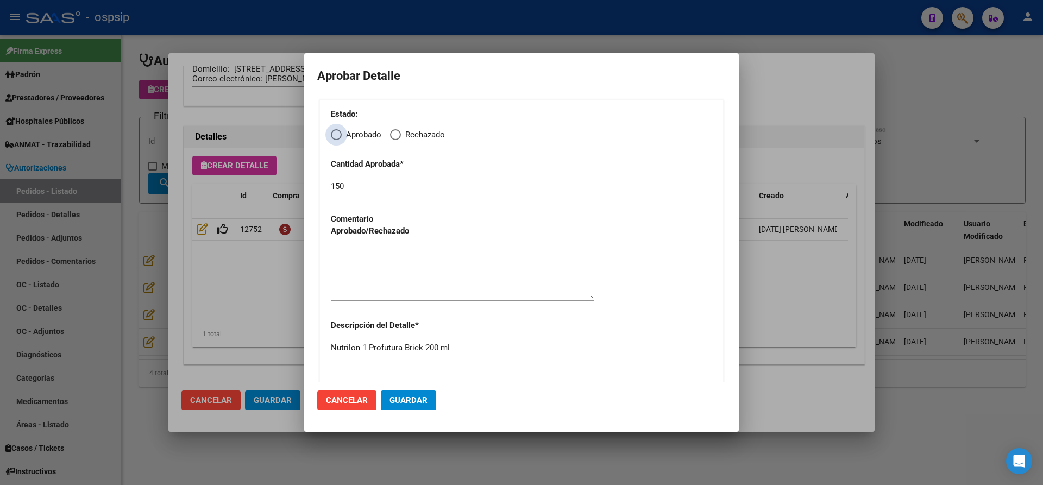
click at [340, 136] on span "Elija una opción" at bounding box center [336, 134] width 11 height 11
click at [340, 136] on input "Aprobado" at bounding box center [336, 134] width 11 height 11
radio input "true"
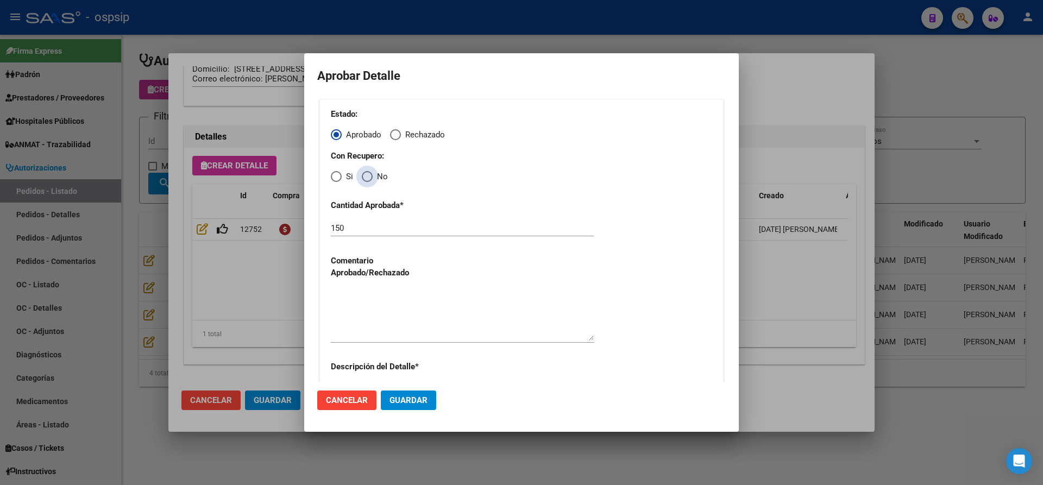
click at [370, 174] on span "Elija una opción" at bounding box center [367, 176] width 11 height 11
click at [370, 174] on input "No" at bounding box center [367, 176] width 11 height 11
radio input "true"
click at [418, 303] on textarea at bounding box center [462, 315] width 263 height 51
click at [419, 403] on span "Guardar" at bounding box center [409, 401] width 38 height 10
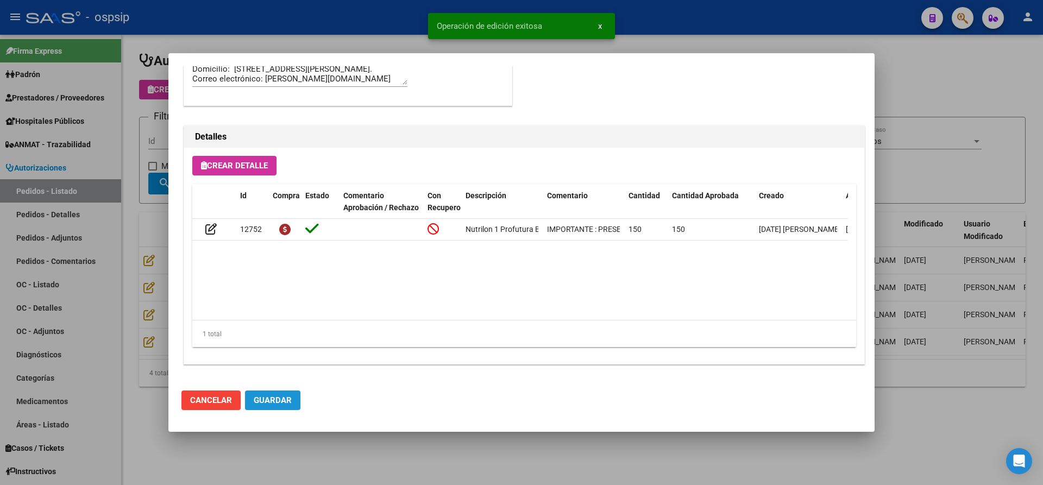
drag, startPoint x: 282, startPoint y: 398, endPoint x: 291, endPoint y: 418, distance: 21.9
click at [282, 398] on span "Guardar" at bounding box center [273, 401] width 38 height 10
click at [315, 441] on div at bounding box center [521, 242] width 1043 height 485
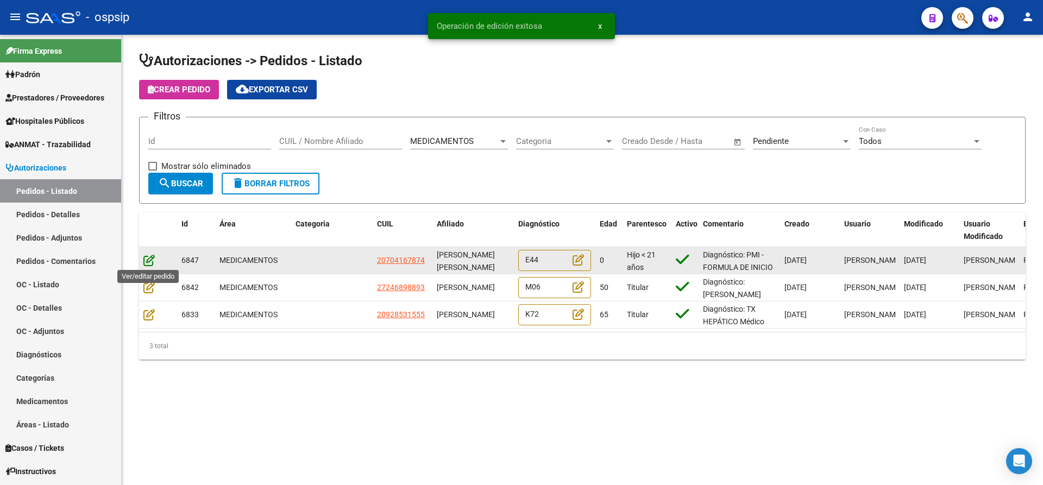
click at [147, 254] on icon at bounding box center [148, 260] width 11 height 12
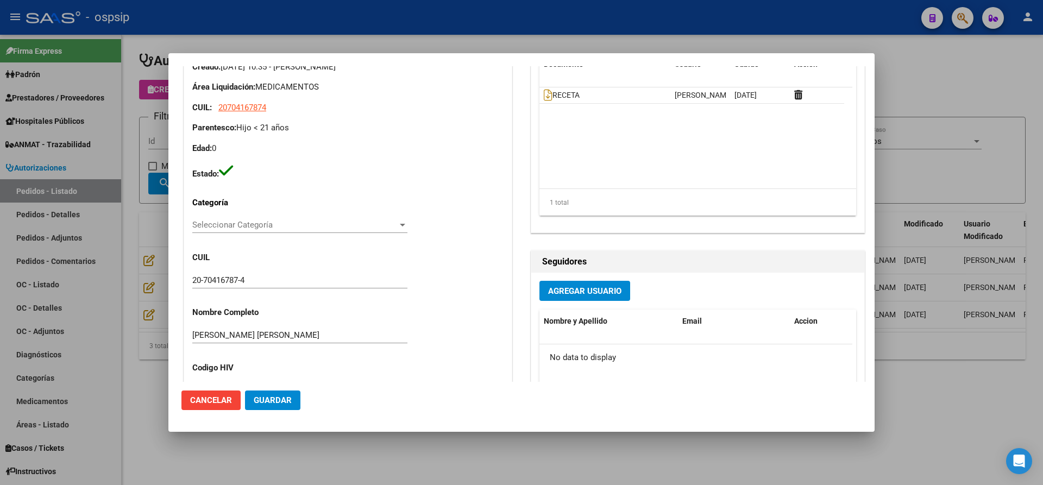
scroll to position [0, 0]
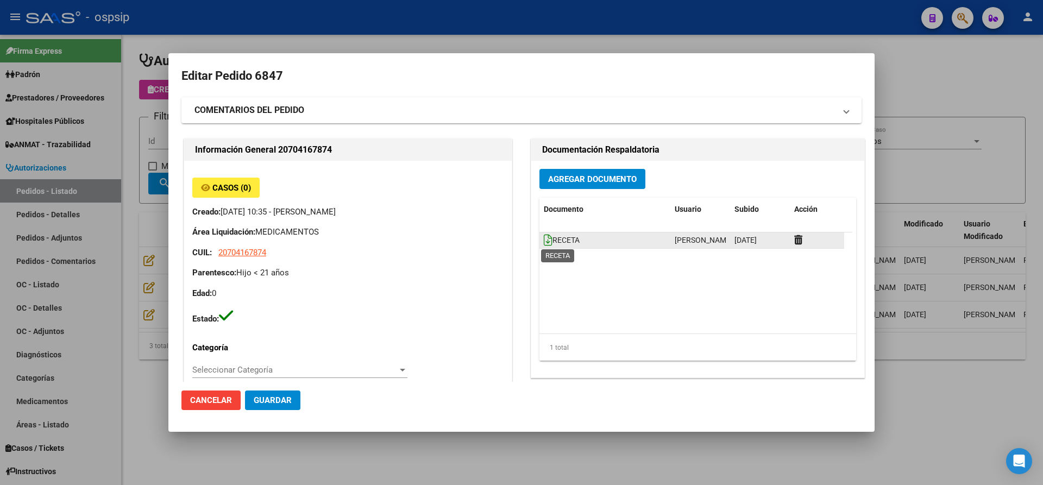
click at [544, 236] on icon at bounding box center [548, 240] width 9 height 12
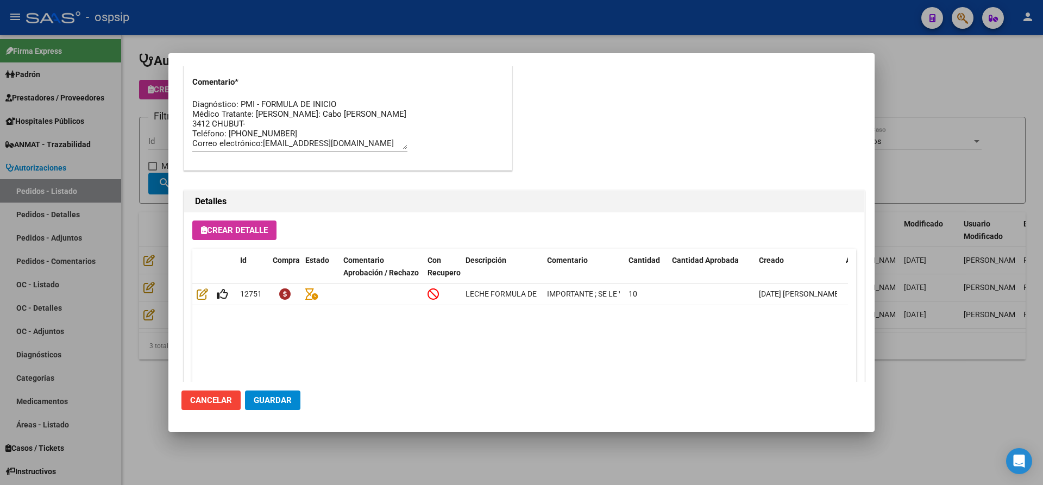
scroll to position [716, 0]
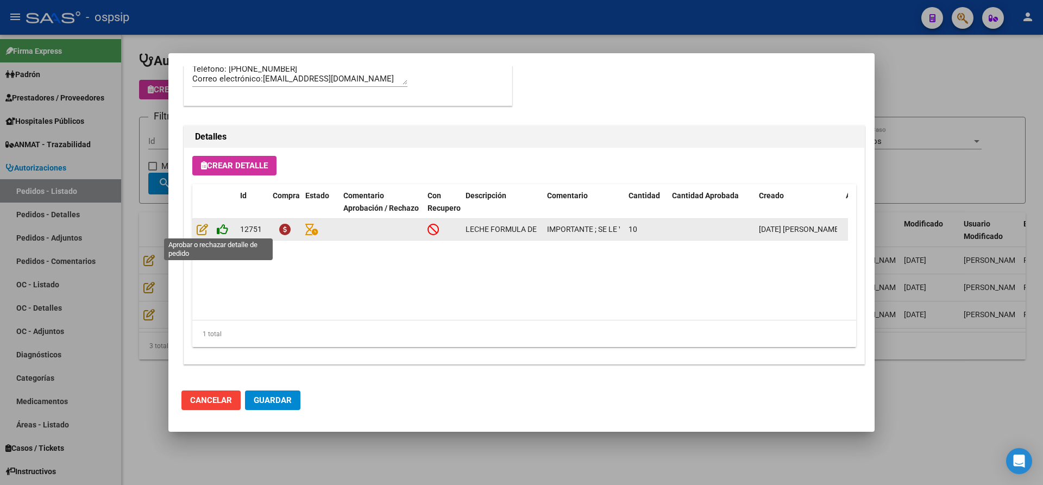
click at [223, 229] on icon at bounding box center [222, 229] width 11 height 12
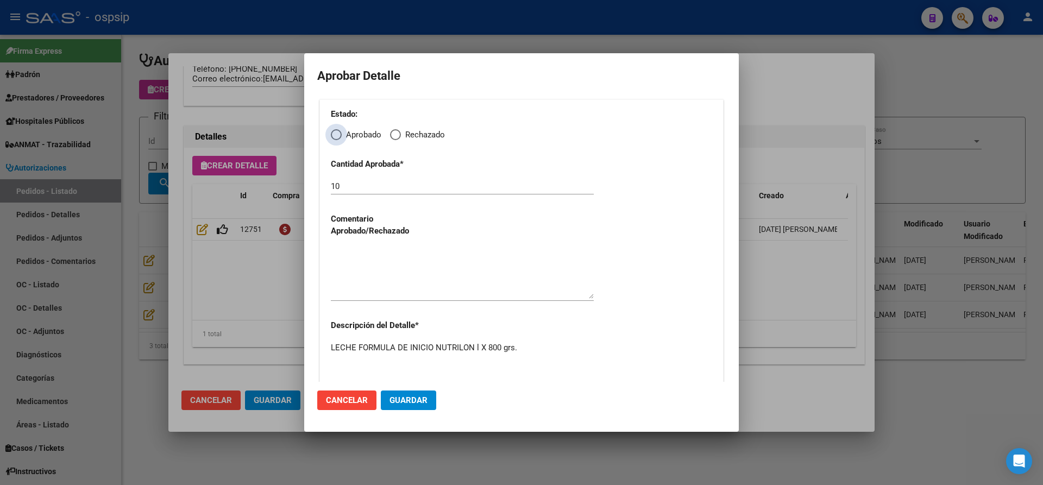
click at [334, 136] on span "Elija una opción" at bounding box center [336, 134] width 11 height 11
click at [334, 136] on input "Aprobado" at bounding box center [336, 134] width 11 height 11
radio input "true"
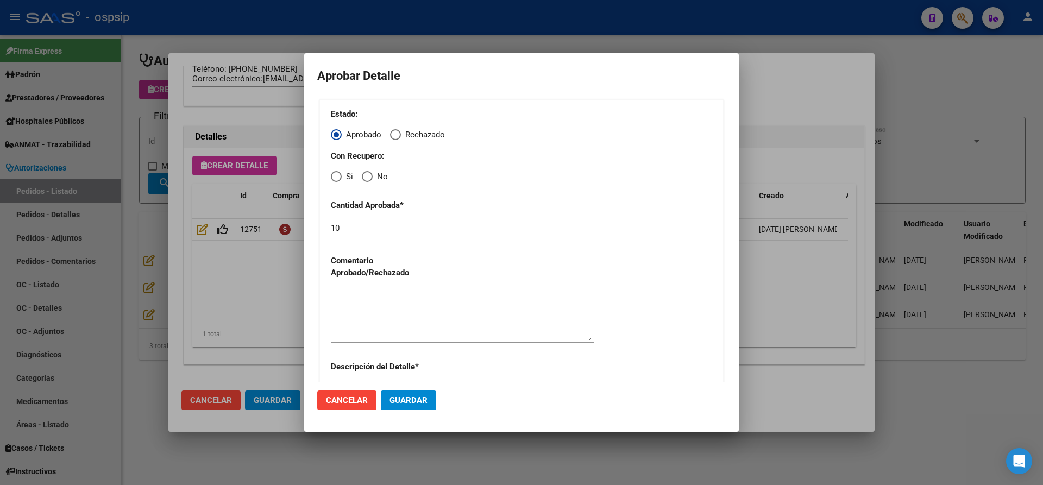
click at [368, 174] on span "Elija una opción" at bounding box center [367, 176] width 11 height 11
click at [368, 174] on input "No" at bounding box center [367, 176] width 11 height 11
radio input "true"
click at [370, 222] on div "10" at bounding box center [462, 228] width 263 height 16
type input "1"
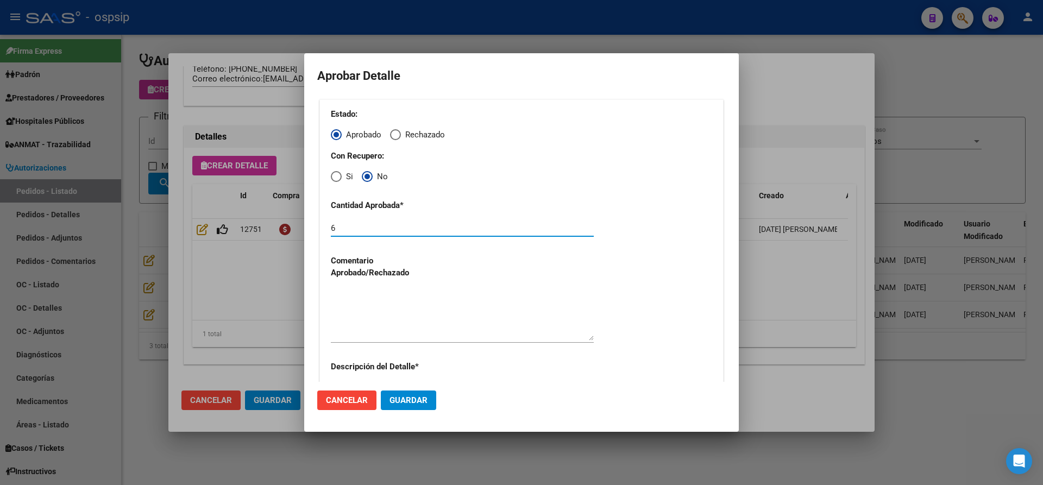
type input "6"
click at [409, 406] on button "Guardar" at bounding box center [408, 401] width 55 height 20
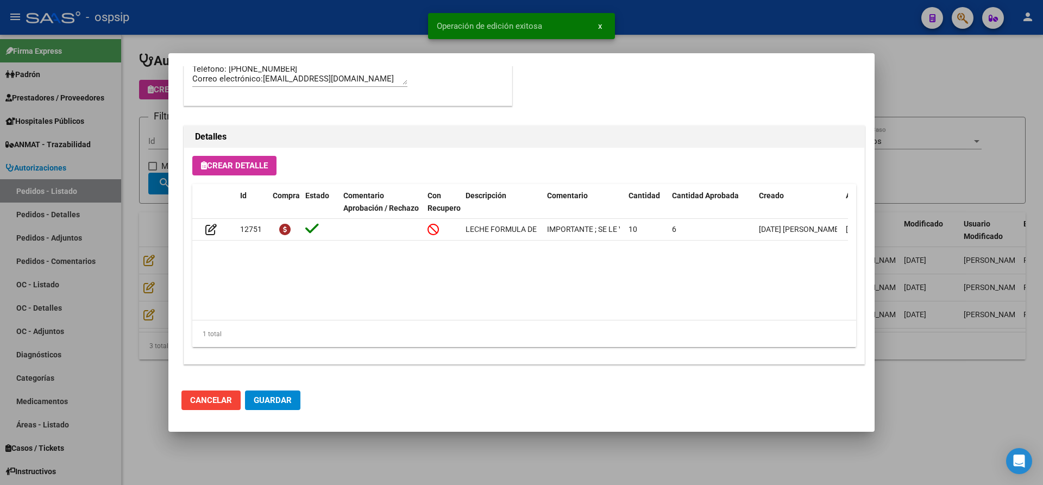
click at [274, 404] on span "Guardar" at bounding box center [273, 401] width 38 height 10
click at [303, 448] on div at bounding box center [521, 242] width 1043 height 485
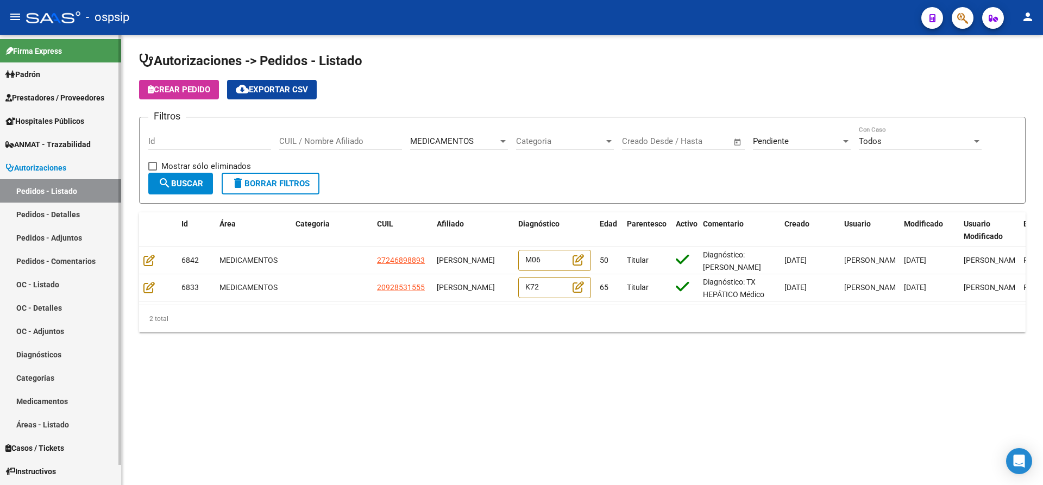
click at [54, 214] on link "Pedidos - Detalles" at bounding box center [60, 214] width 121 height 23
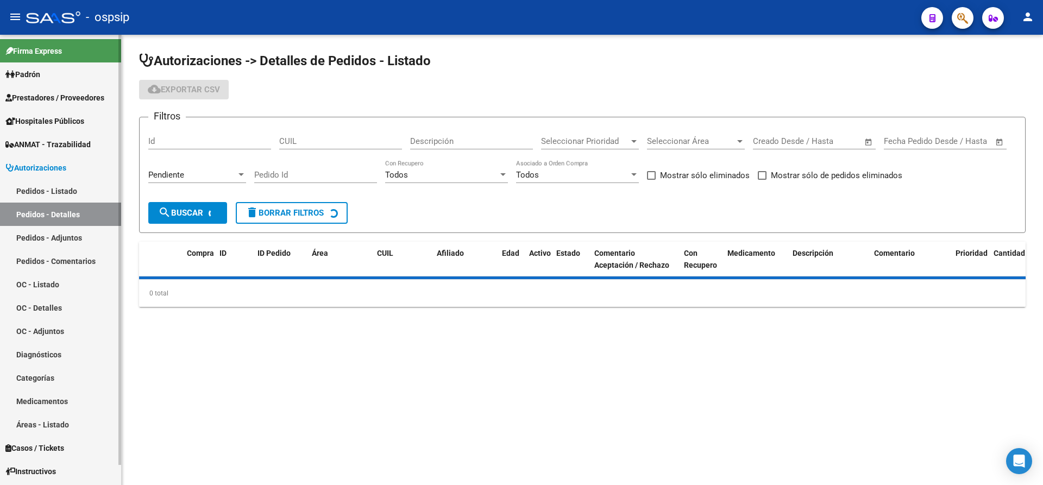
click at [61, 186] on link "Pedidos - Listado" at bounding box center [60, 190] width 121 height 23
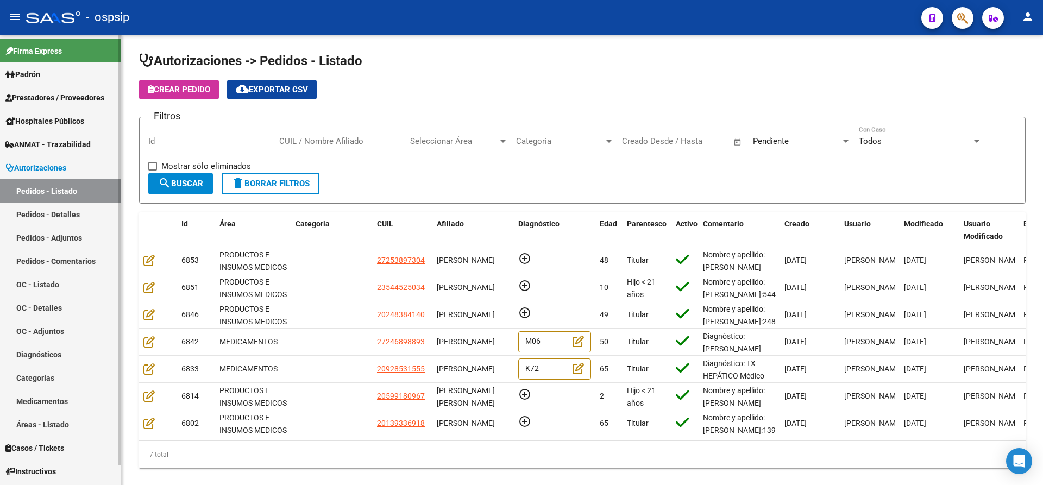
click at [63, 213] on link "Pedidos - Detalles" at bounding box center [60, 214] width 121 height 23
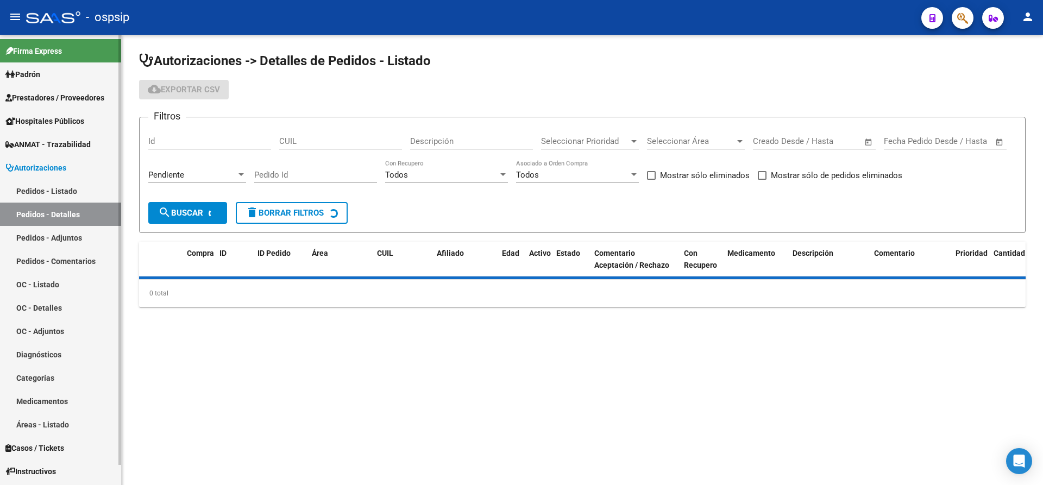
click at [68, 190] on link "Pedidos - Listado" at bounding box center [60, 190] width 121 height 23
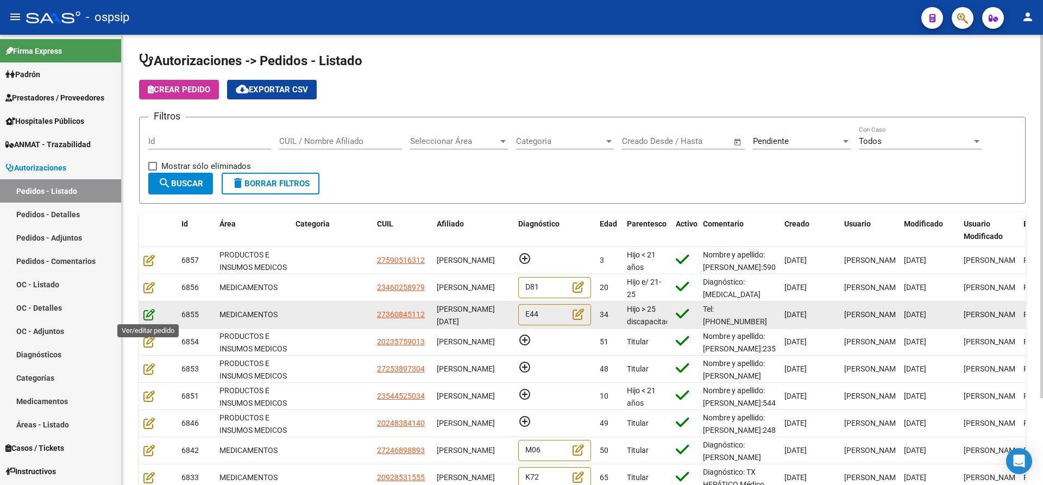
click at [147, 318] on icon at bounding box center [148, 315] width 11 height 12
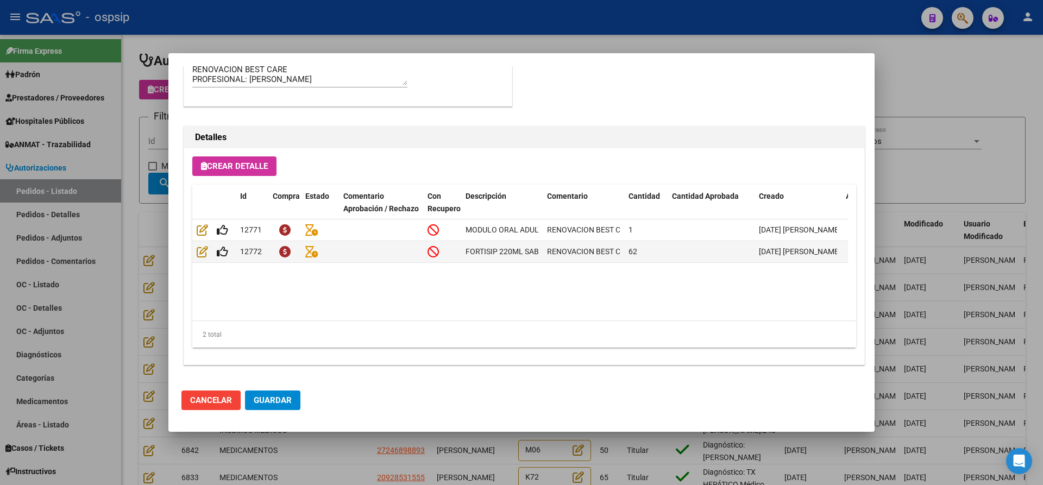
scroll to position [716, 0]
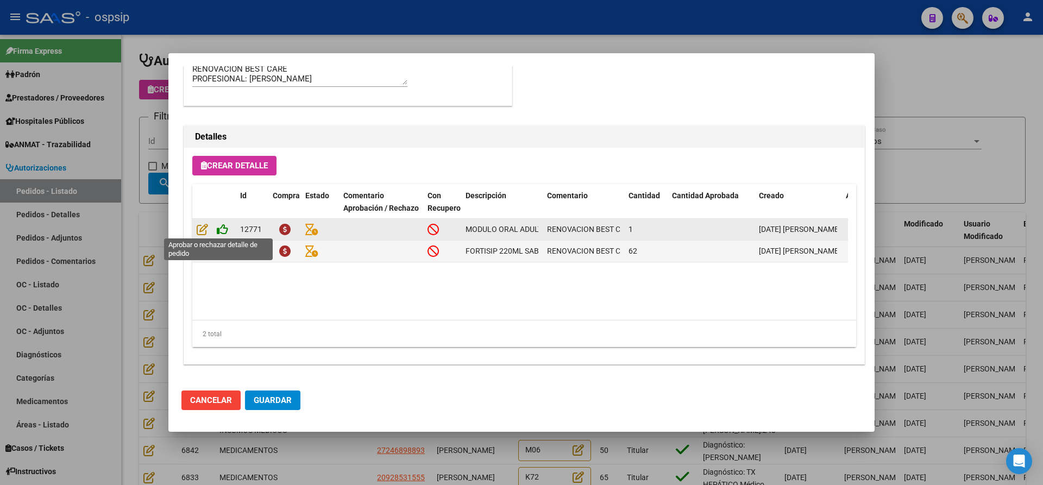
click at [223, 228] on icon at bounding box center [222, 229] width 11 height 12
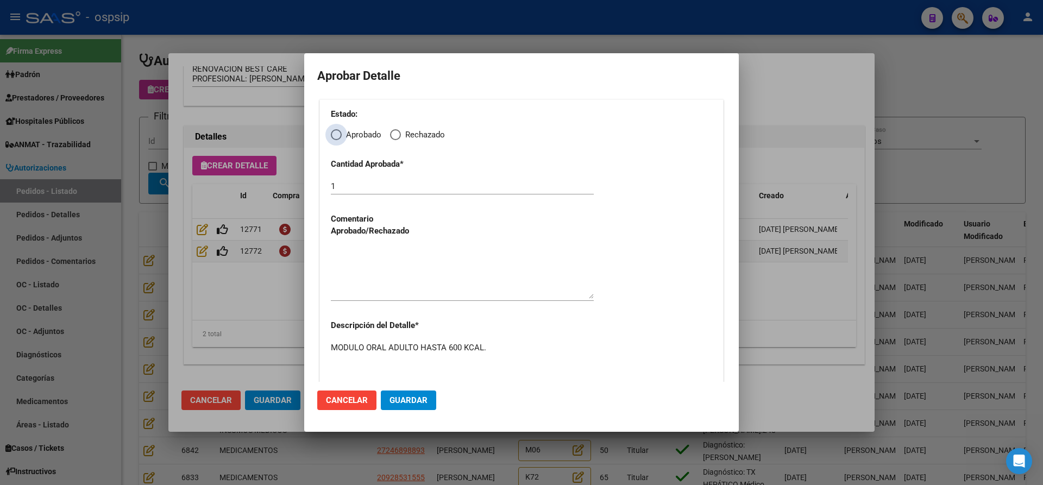
click at [339, 134] on span "Elija una opción" at bounding box center [336, 134] width 11 height 11
click at [339, 134] on input "Aprobado" at bounding box center [336, 134] width 11 height 11
radio input "true"
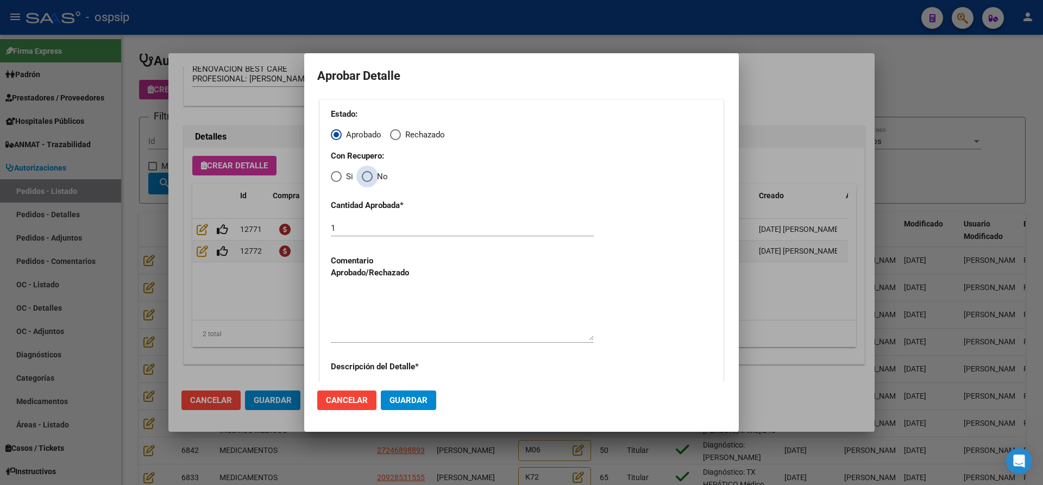
drag, startPoint x: 367, startPoint y: 177, endPoint x: 375, endPoint y: 191, distance: 15.8
click at [367, 178] on span "Elija una opción" at bounding box center [367, 176] width 11 height 11
click at [367, 178] on input "No" at bounding box center [367, 176] width 11 height 11
radio input "true"
click at [449, 326] on textarea at bounding box center [462, 315] width 263 height 51
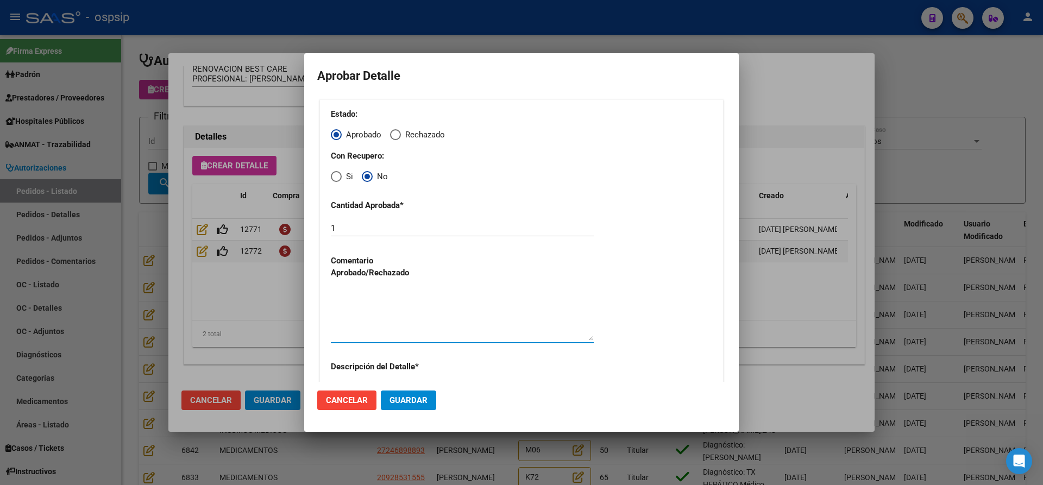
click at [407, 404] on span "Guardar" at bounding box center [409, 401] width 38 height 10
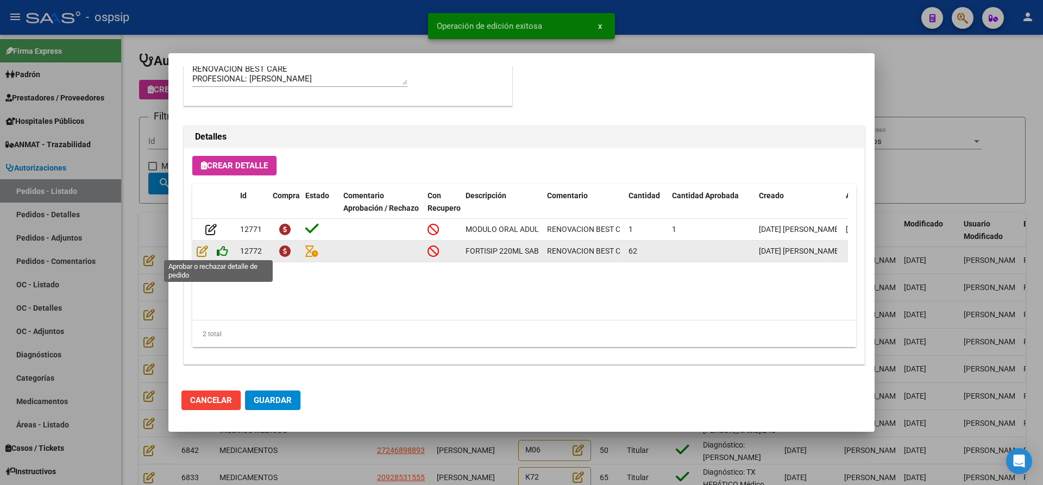
click at [223, 251] on icon at bounding box center [222, 251] width 11 height 12
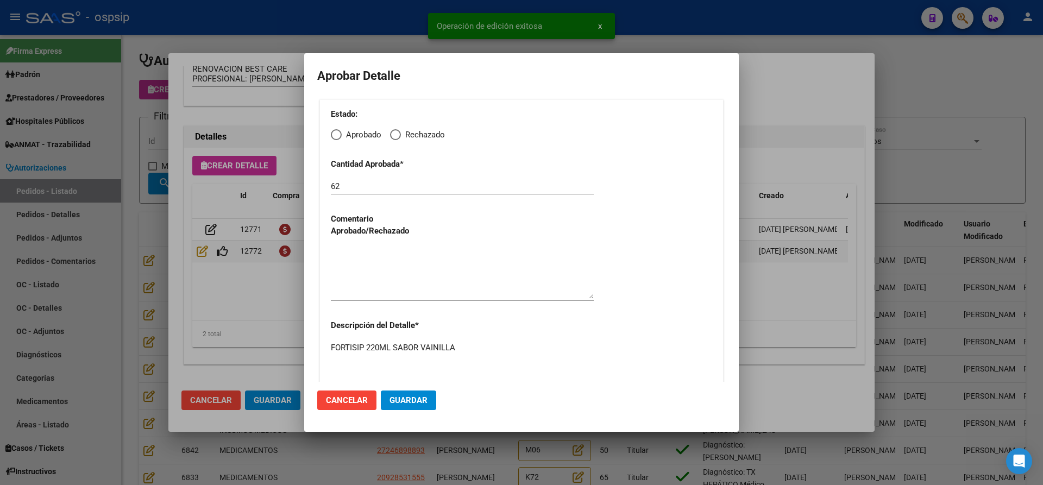
click at [336, 134] on span "Elija una opción" at bounding box center [336, 134] width 11 height 11
click at [336, 134] on input "Aprobado" at bounding box center [336, 134] width 11 height 11
radio input "true"
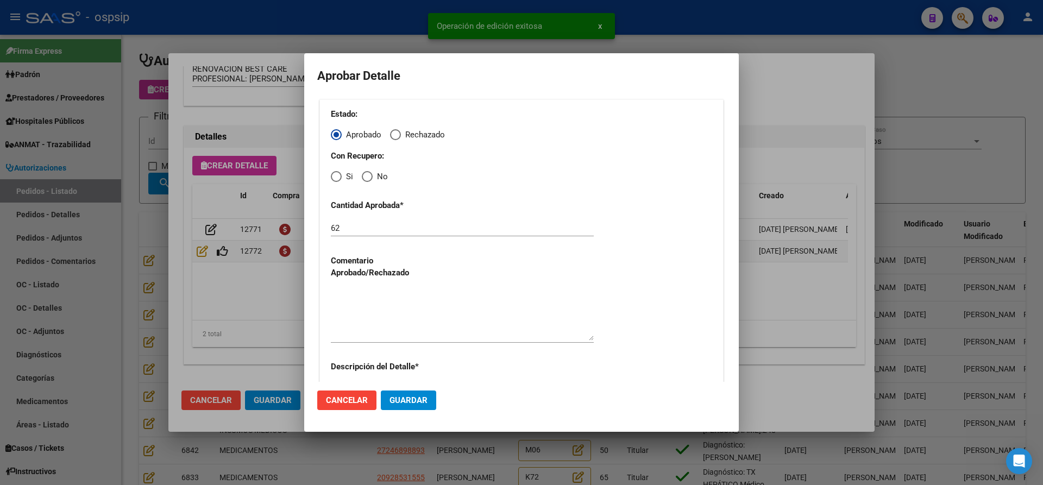
click at [365, 177] on span "Elija una opción" at bounding box center [367, 176] width 11 height 11
click at [365, 177] on input "No" at bounding box center [367, 176] width 11 height 11
radio input "true"
click at [398, 304] on textarea at bounding box center [462, 315] width 263 height 51
click at [428, 408] on button "Guardar" at bounding box center [408, 401] width 55 height 20
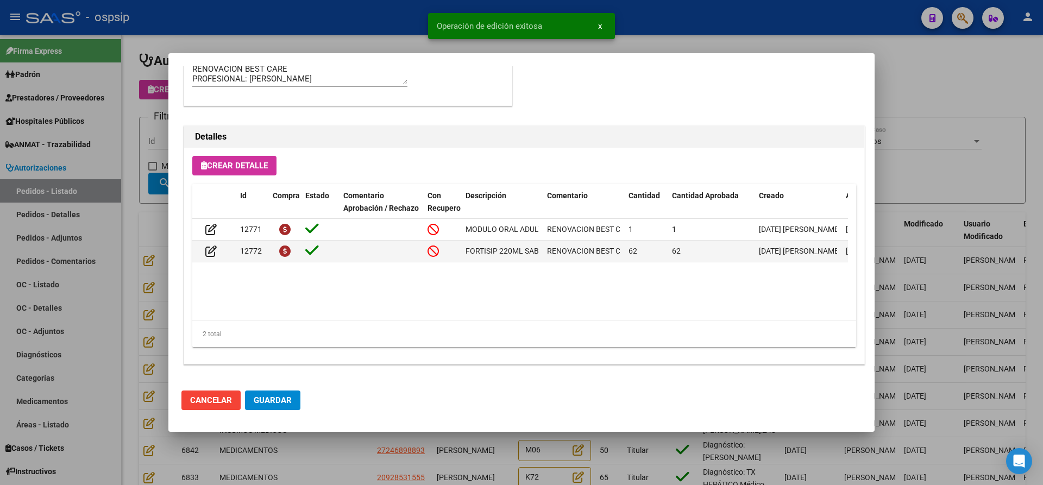
click at [264, 401] on span "Guardar" at bounding box center [273, 401] width 38 height 10
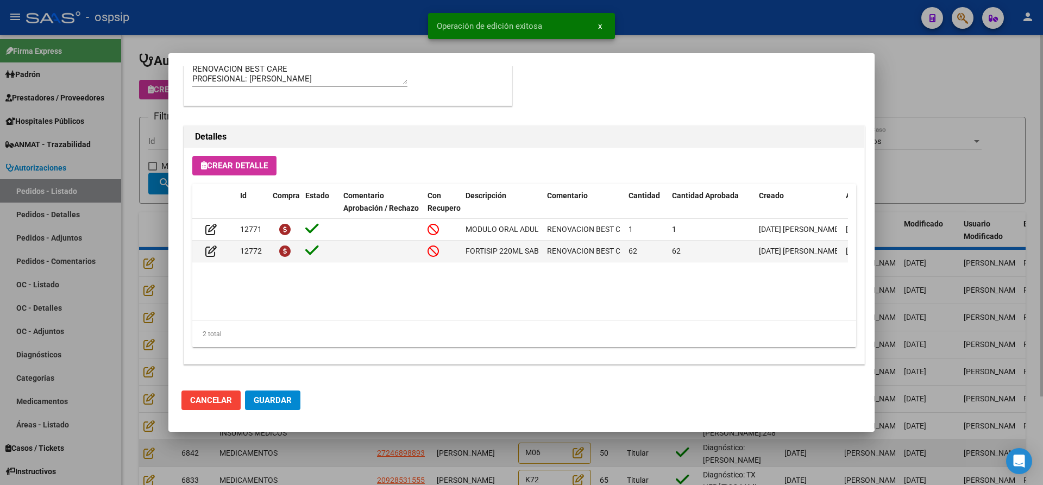
click at [341, 461] on div at bounding box center [521, 242] width 1043 height 485
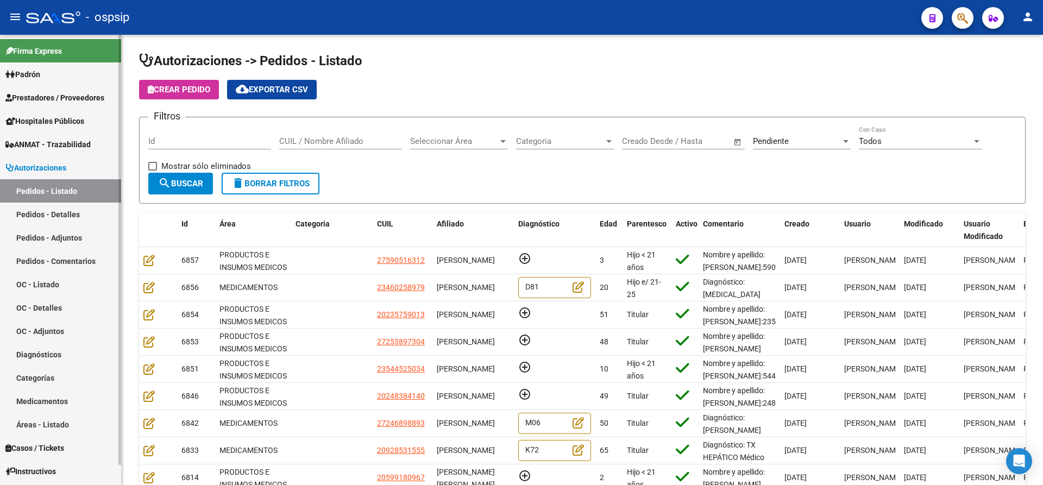
click at [47, 220] on link "Pedidos - Detalles" at bounding box center [60, 214] width 121 height 23
